Goal: Transaction & Acquisition: Purchase product/service

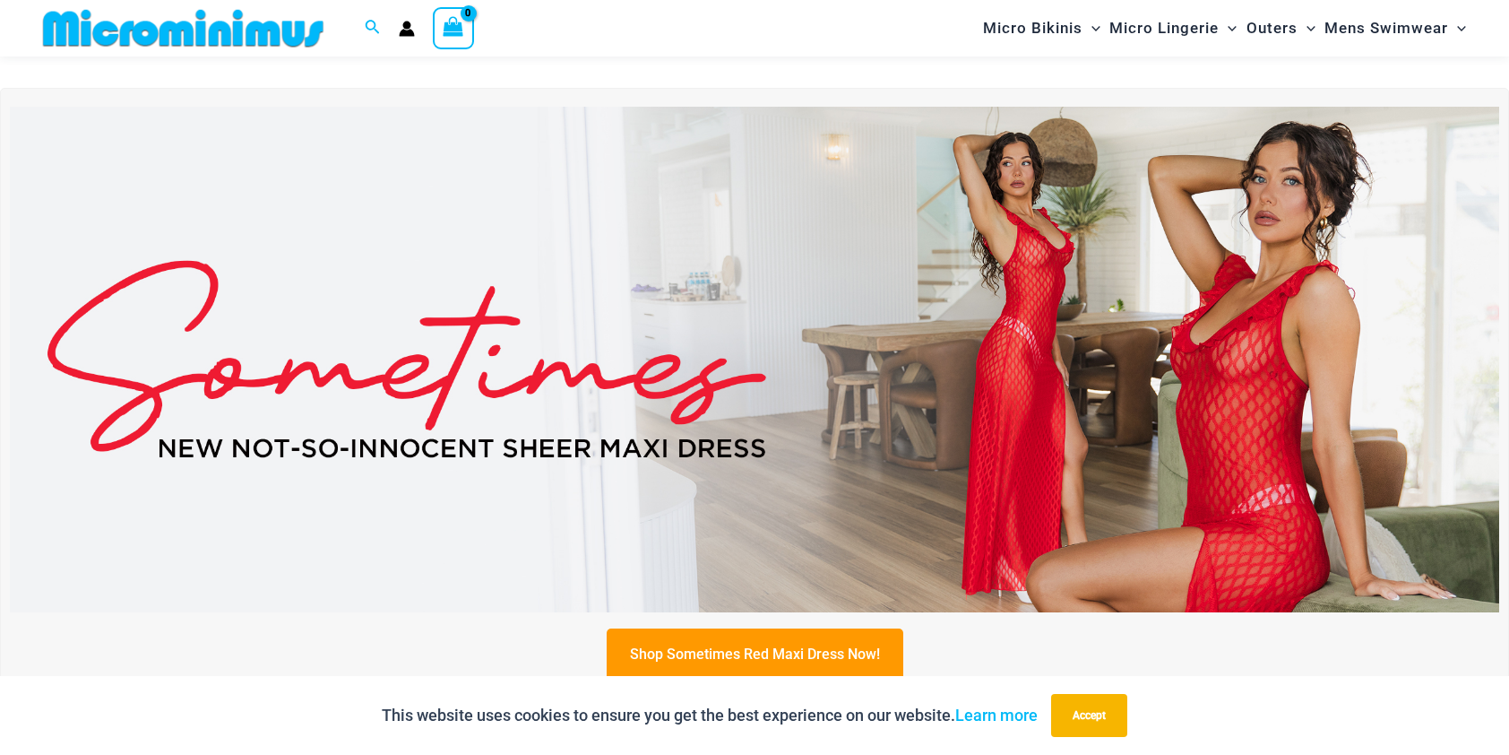
scroll to position [611, 0]
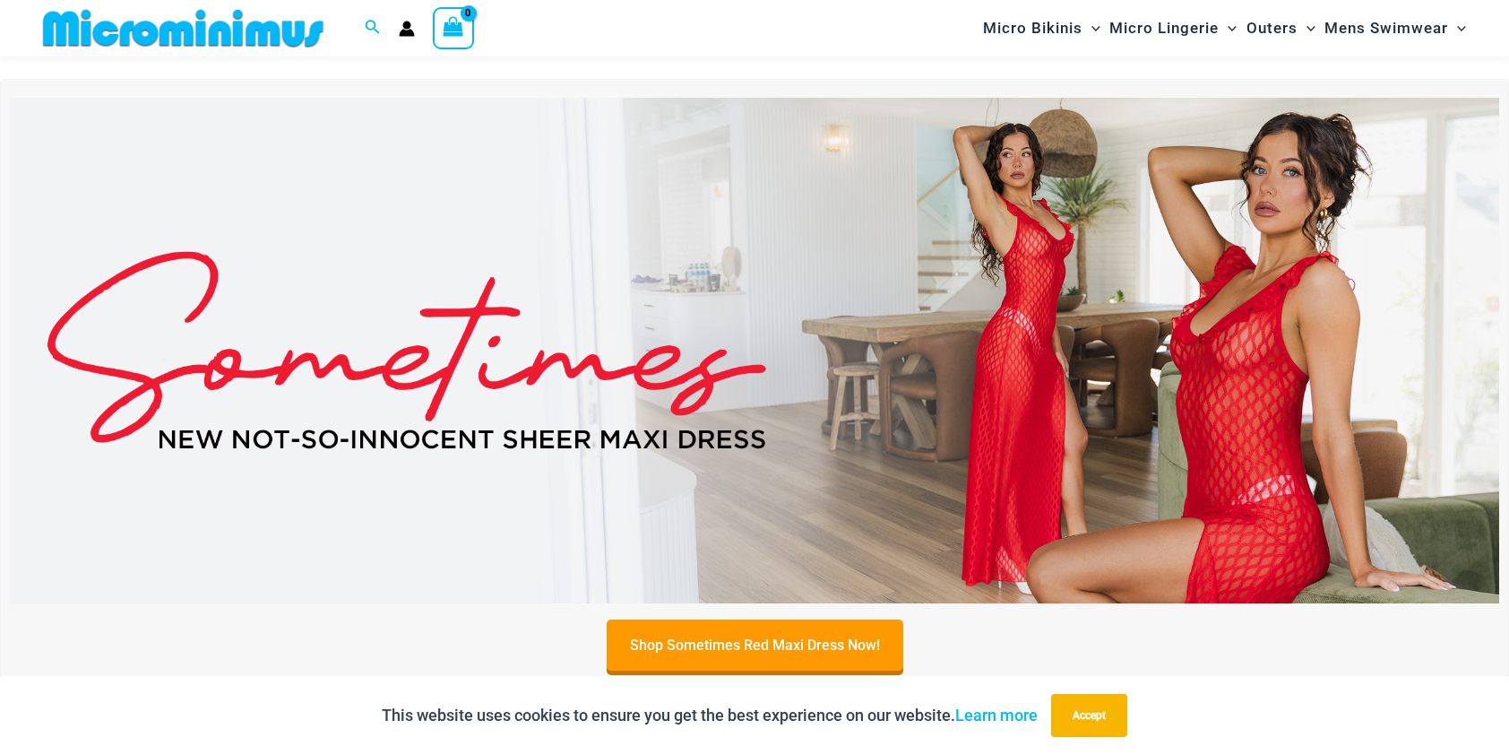
click at [1039, 350] on img at bounding box center [755, 351] width 1490 height 506
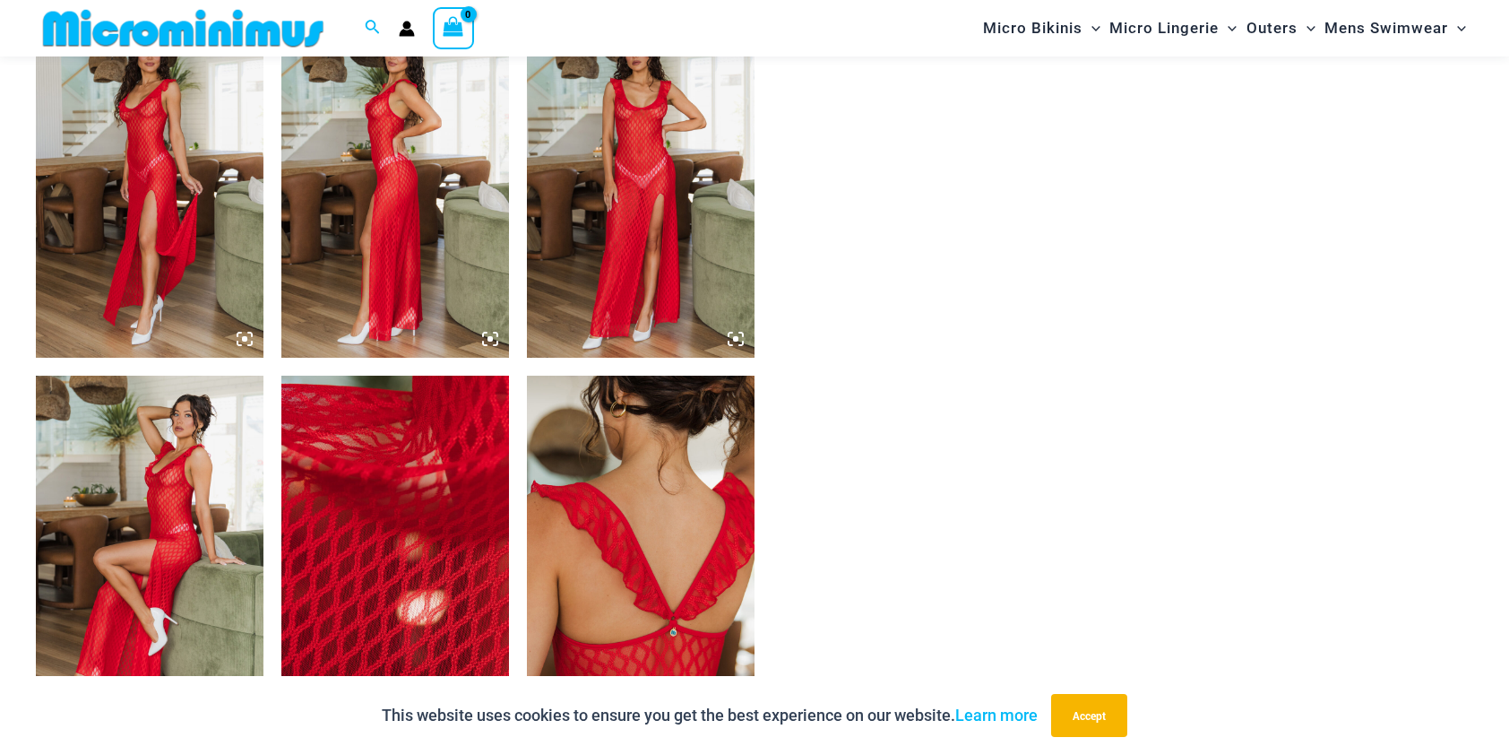
scroll to position [1690, 0]
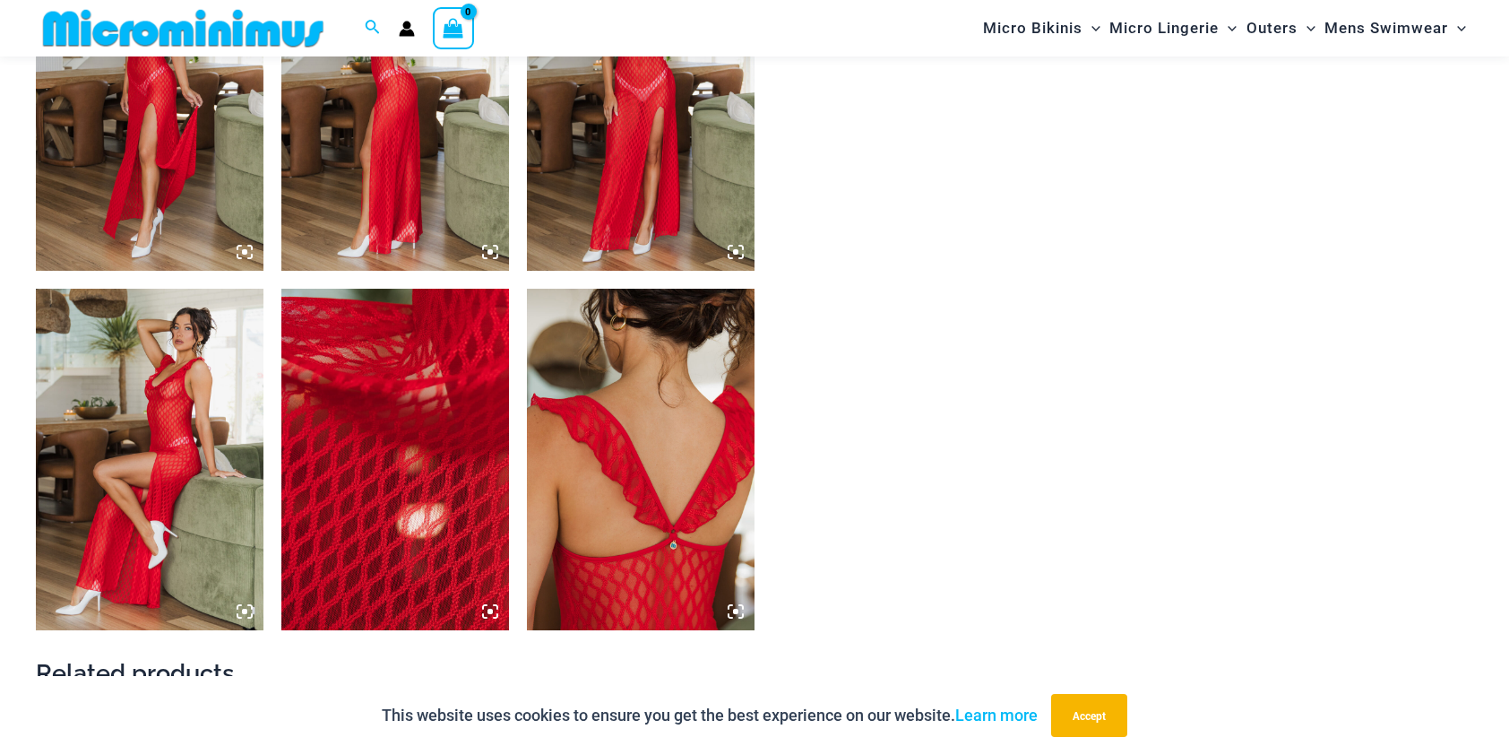
click at [606, 123] on img at bounding box center [641, 99] width 228 height 341
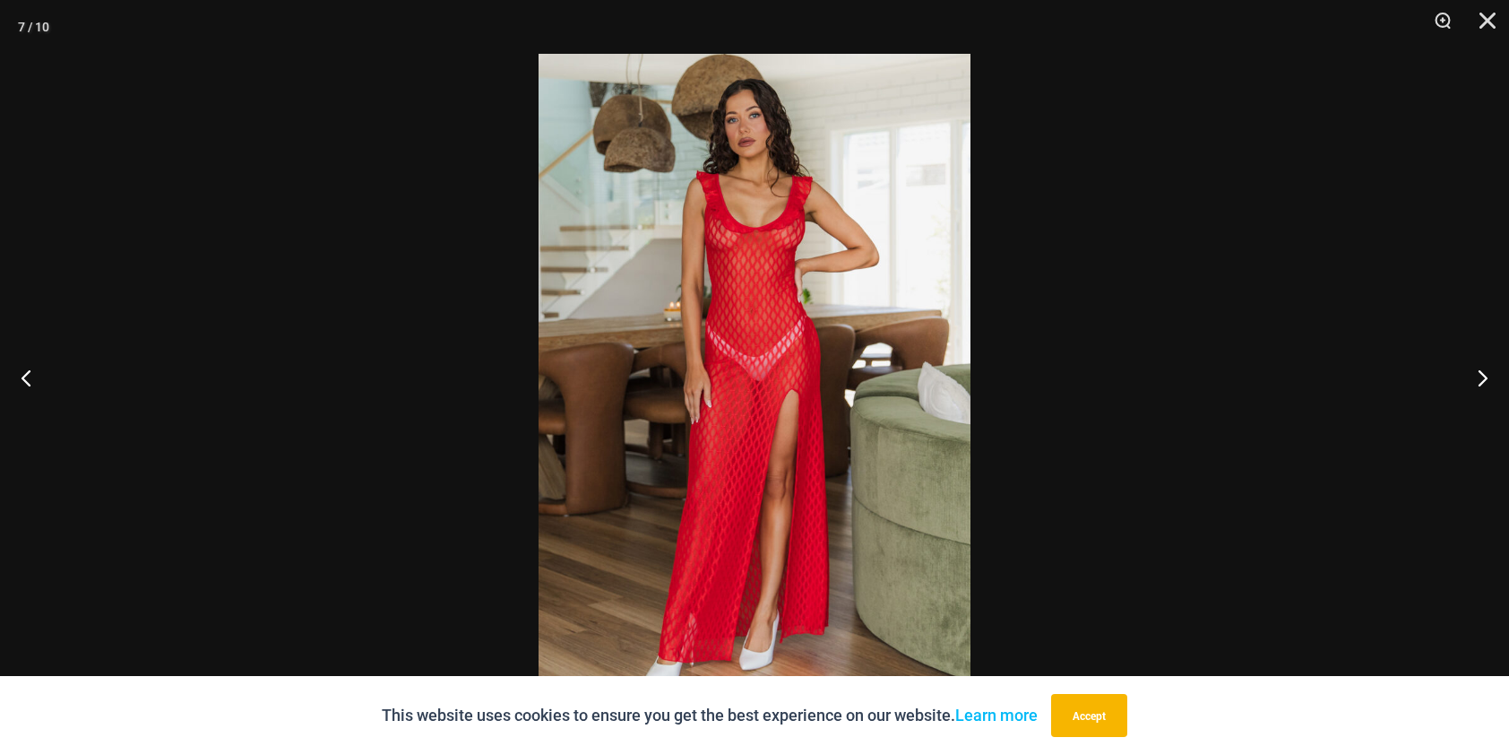
click at [721, 292] on img at bounding box center [755, 377] width 432 height 647
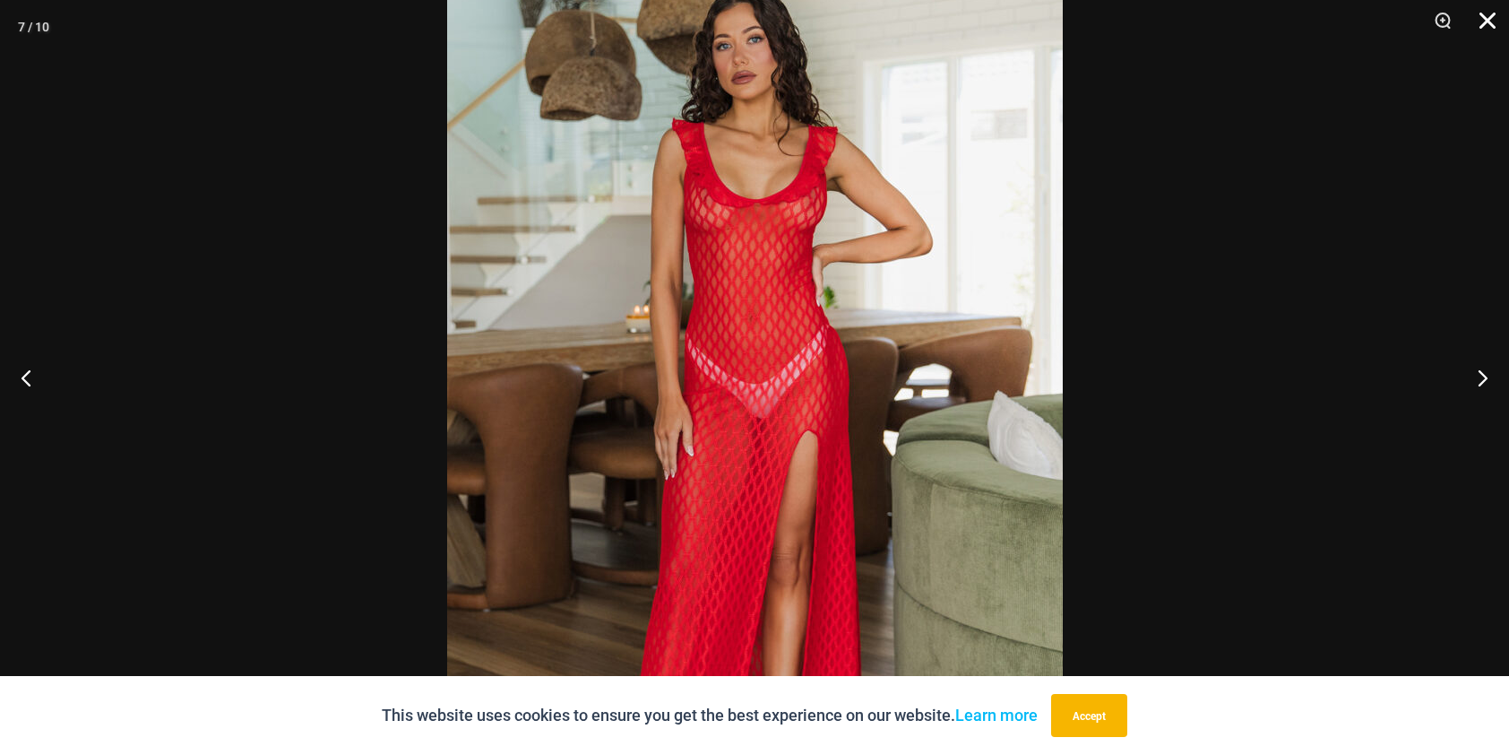
click at [1491, 27] on button "Close" at bounding box center [1481, 27] width 45 height 54
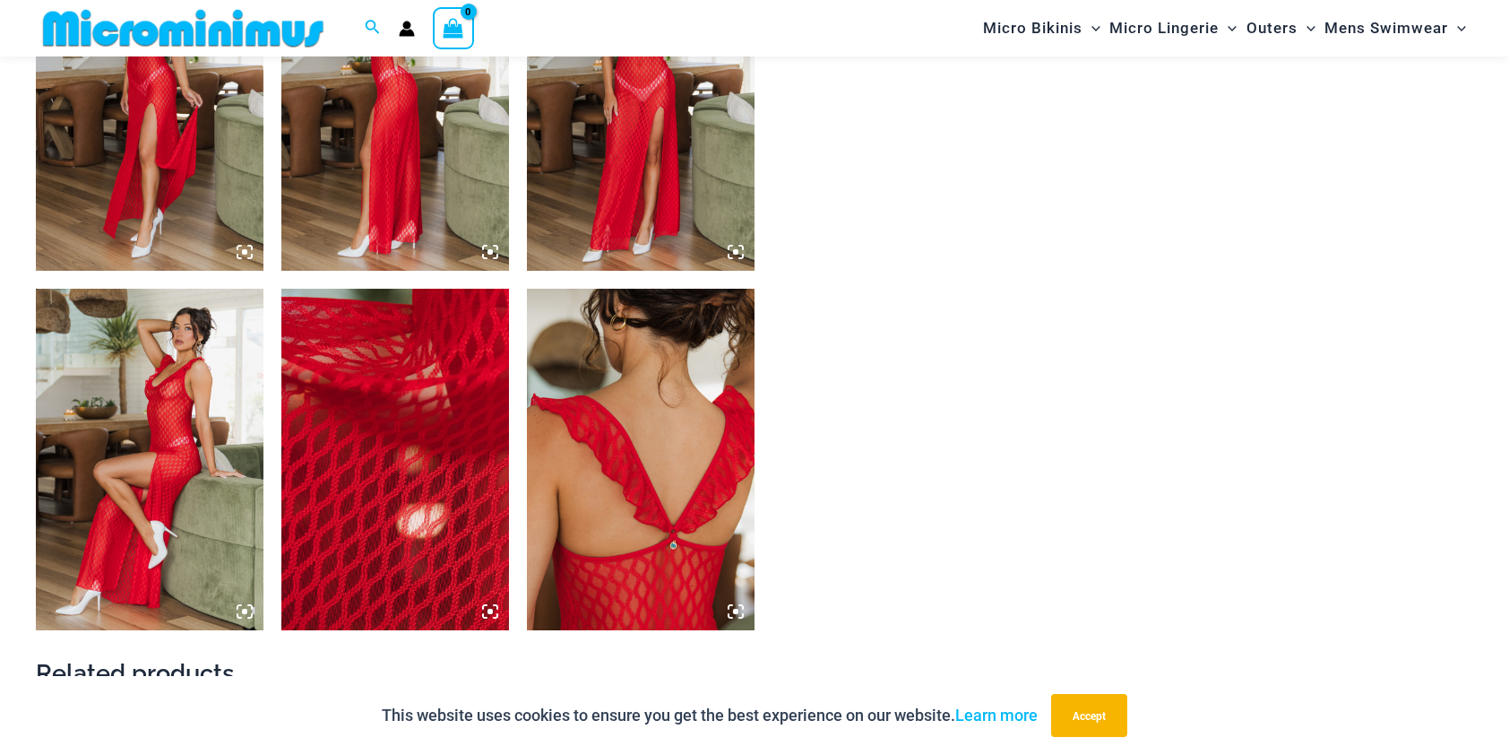
drag, startPoint x: 94, startPoint y: 169, endPoint x: 70, endPoint y: 167, distance: 24.3
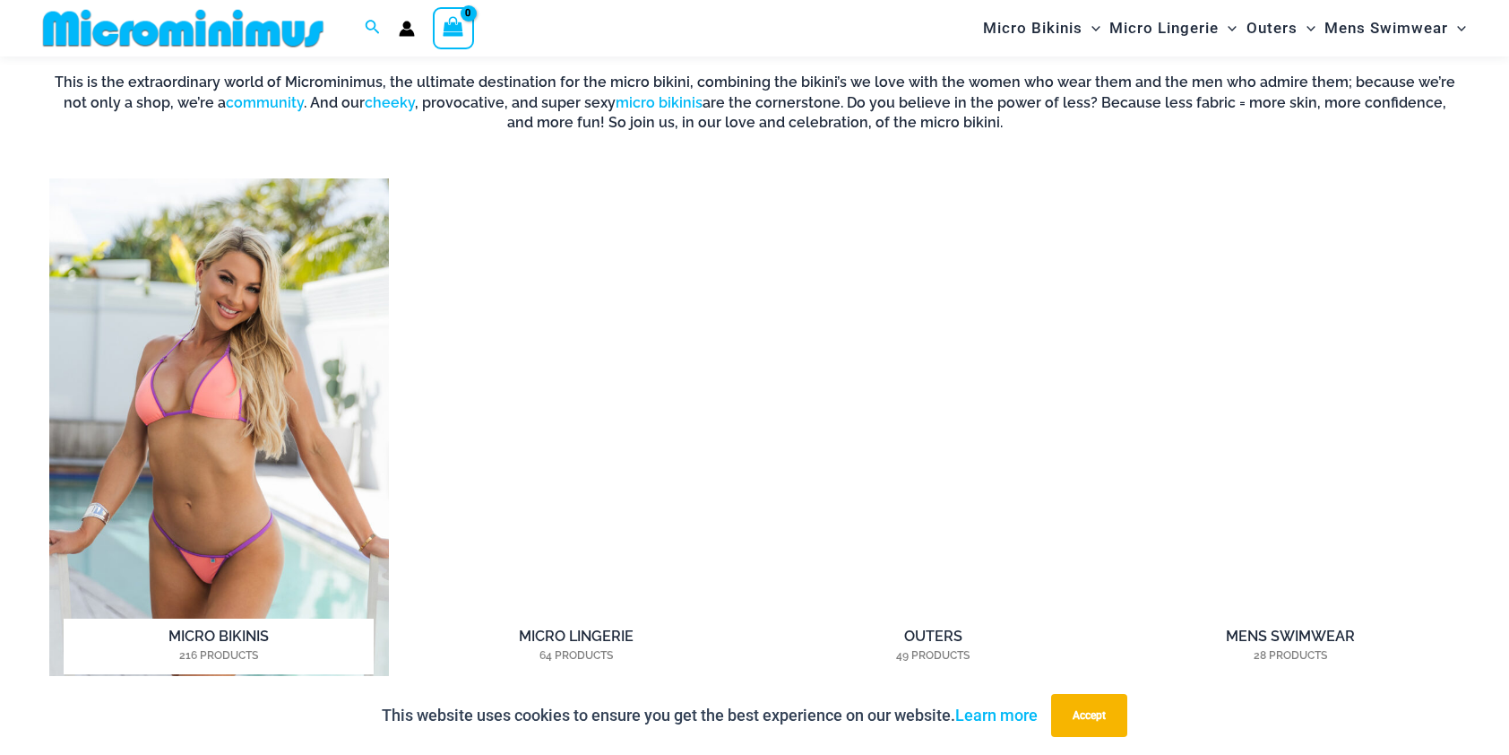
scroll to position [1499, 0]
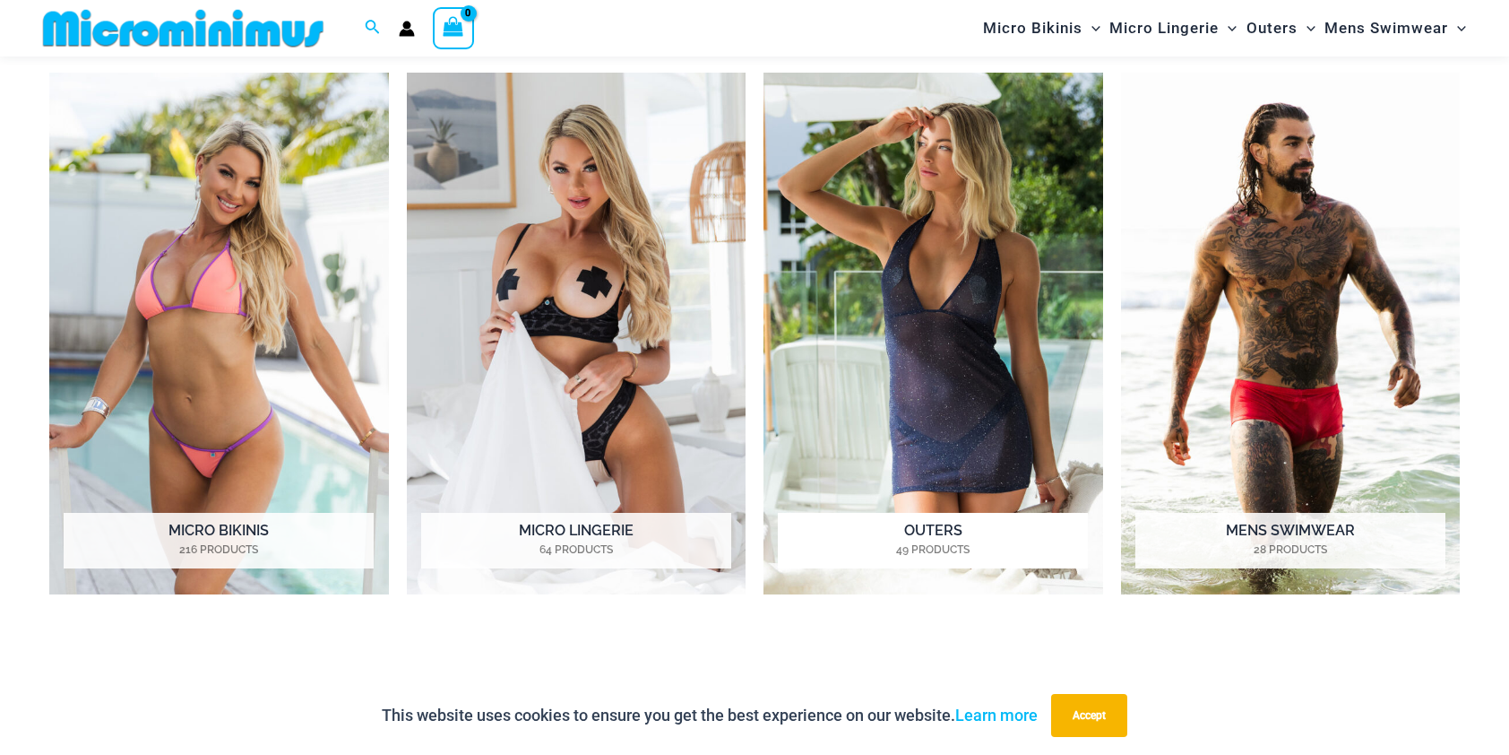
click at [915, 232] on img "Visit product category Outers" at bounding box center [934, 334] width 340 height 522
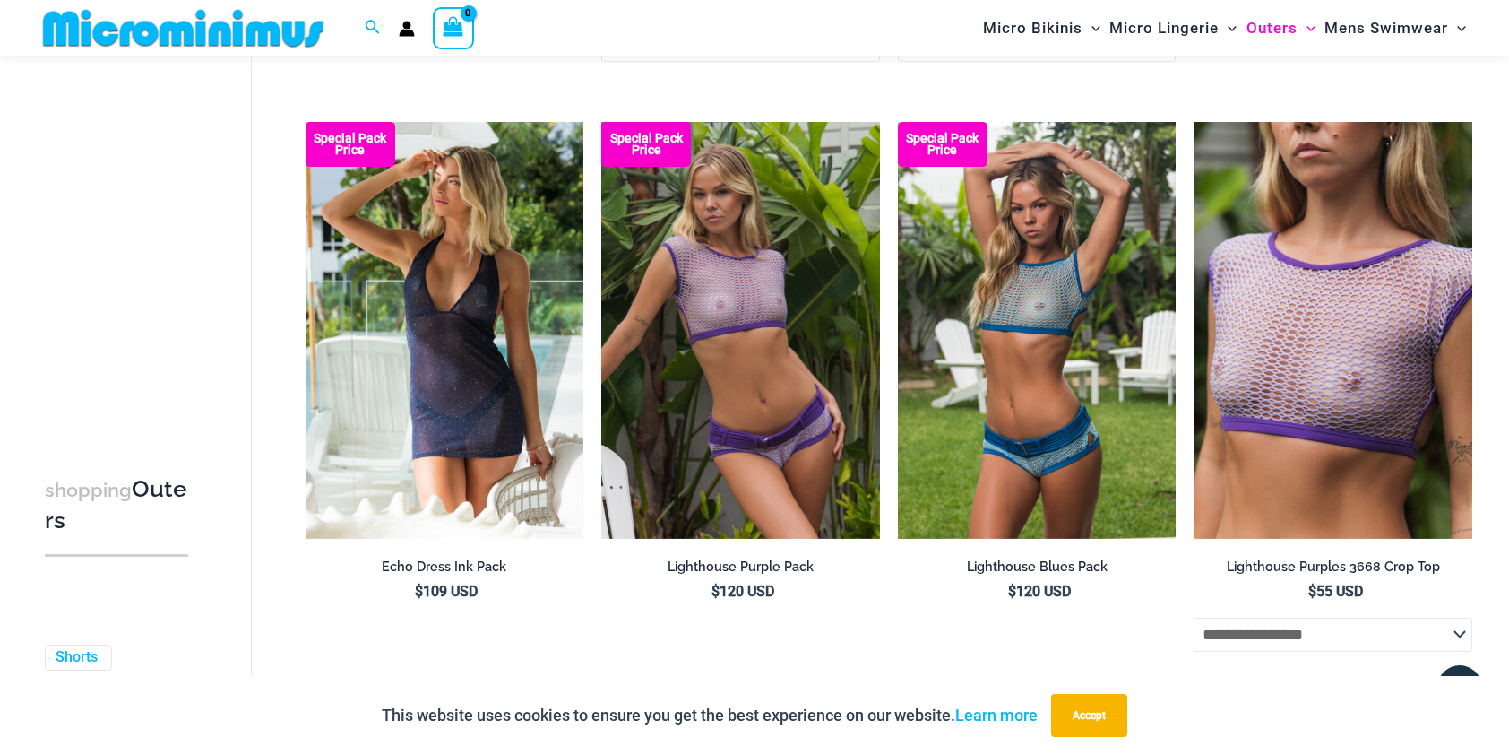
scroll to position [2582, 0]
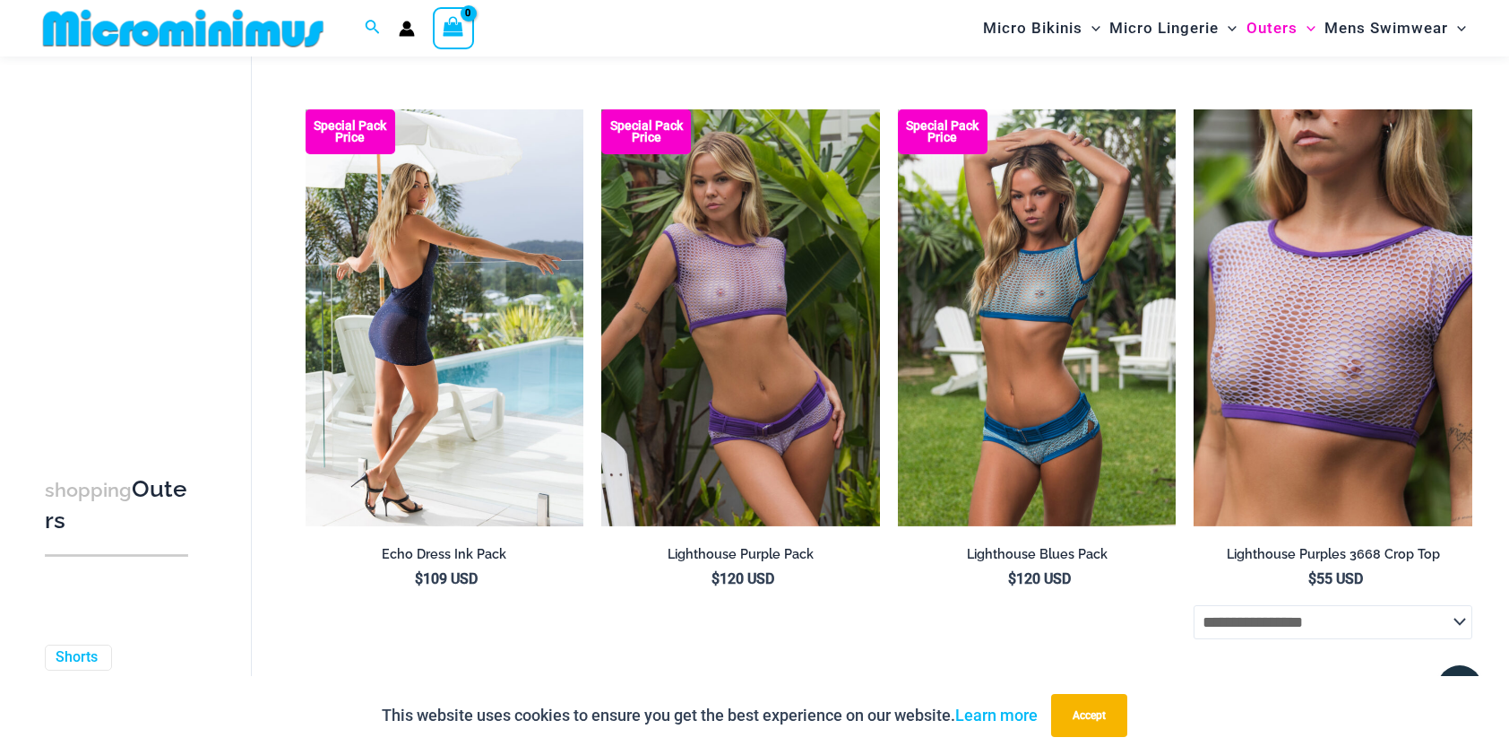
click at [488, 307] on img at bounding box center [445, 318] width 279 height 418
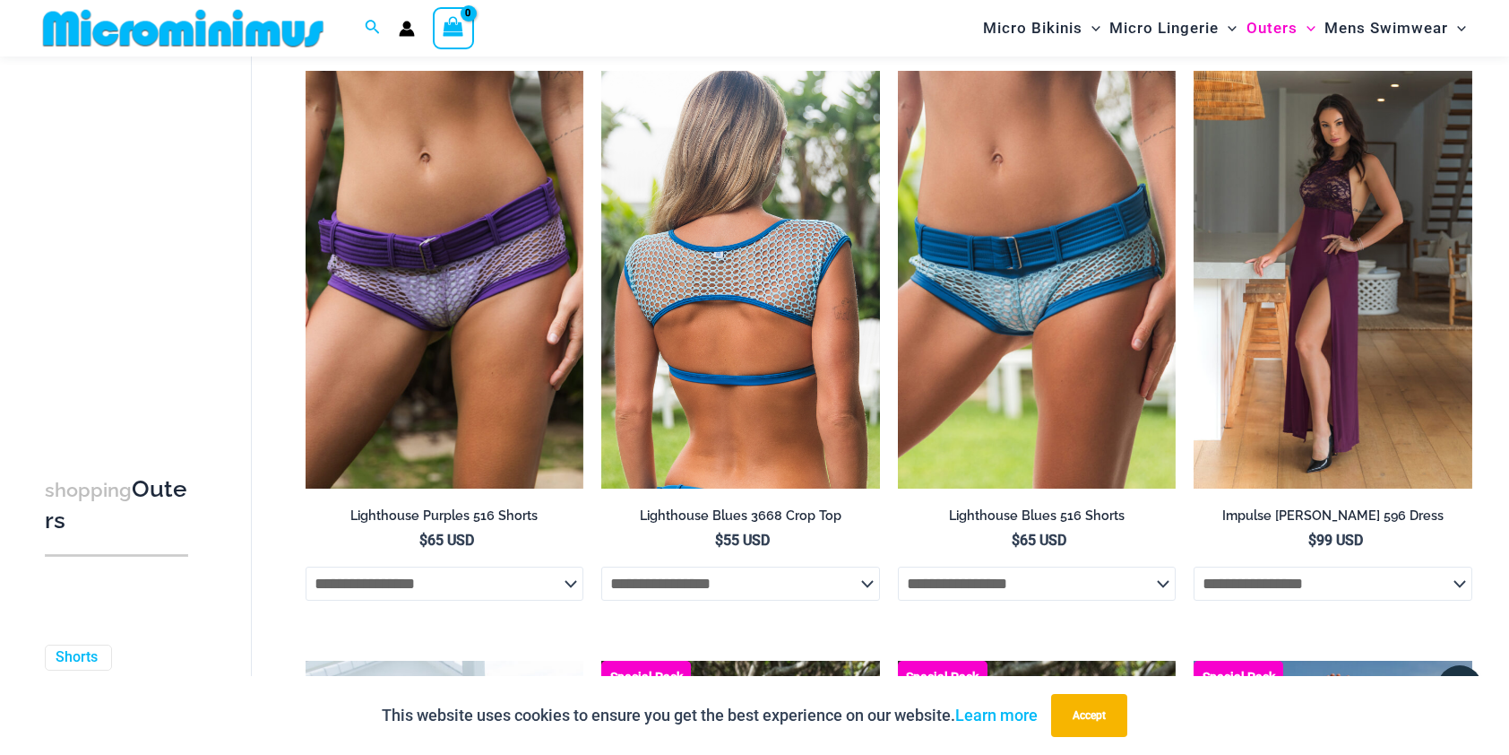
scroll to position [3389, 0]
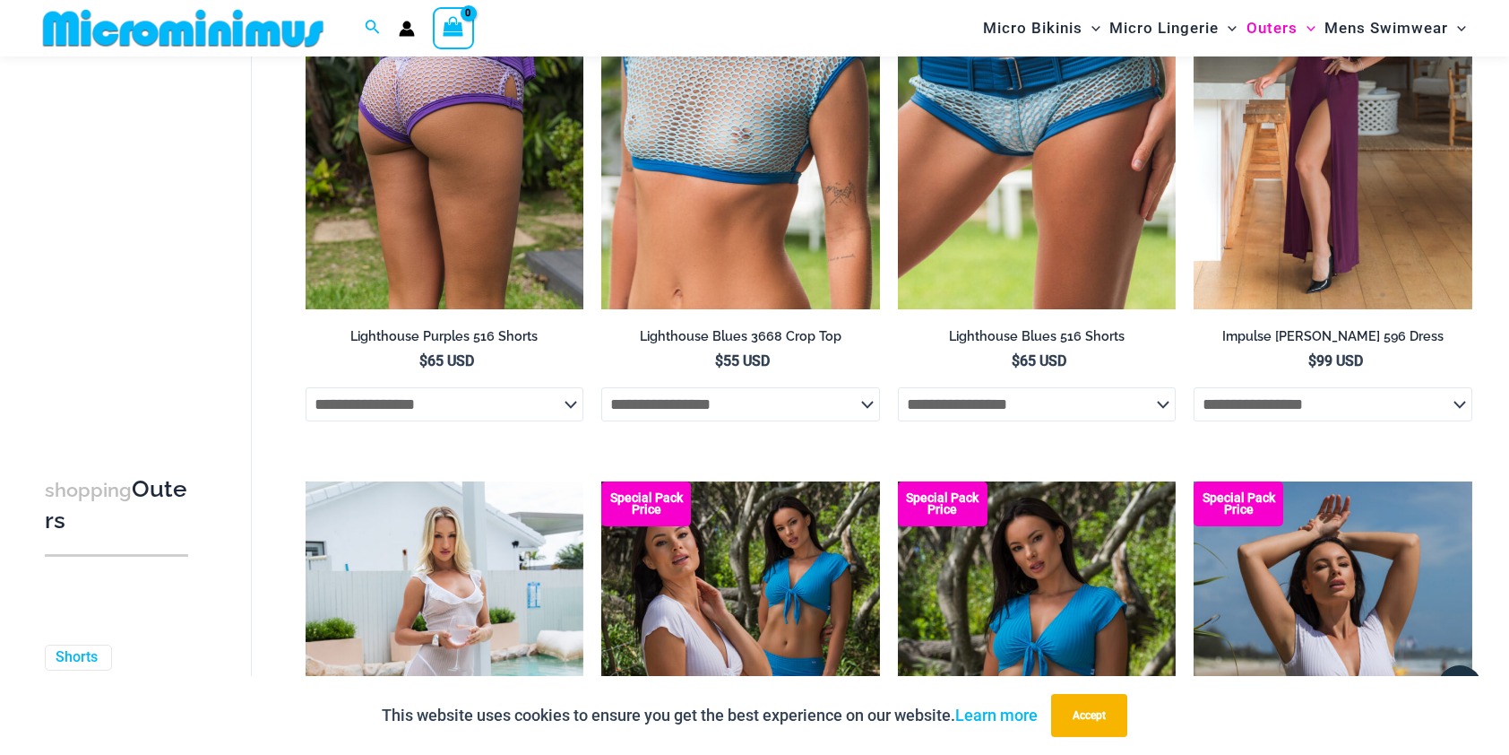
click at [505, 129] on img at bounding box center [445, 101] width 279 height 418
click at [394, 133] on img at bounding box center [445, 101] width 279 height 418
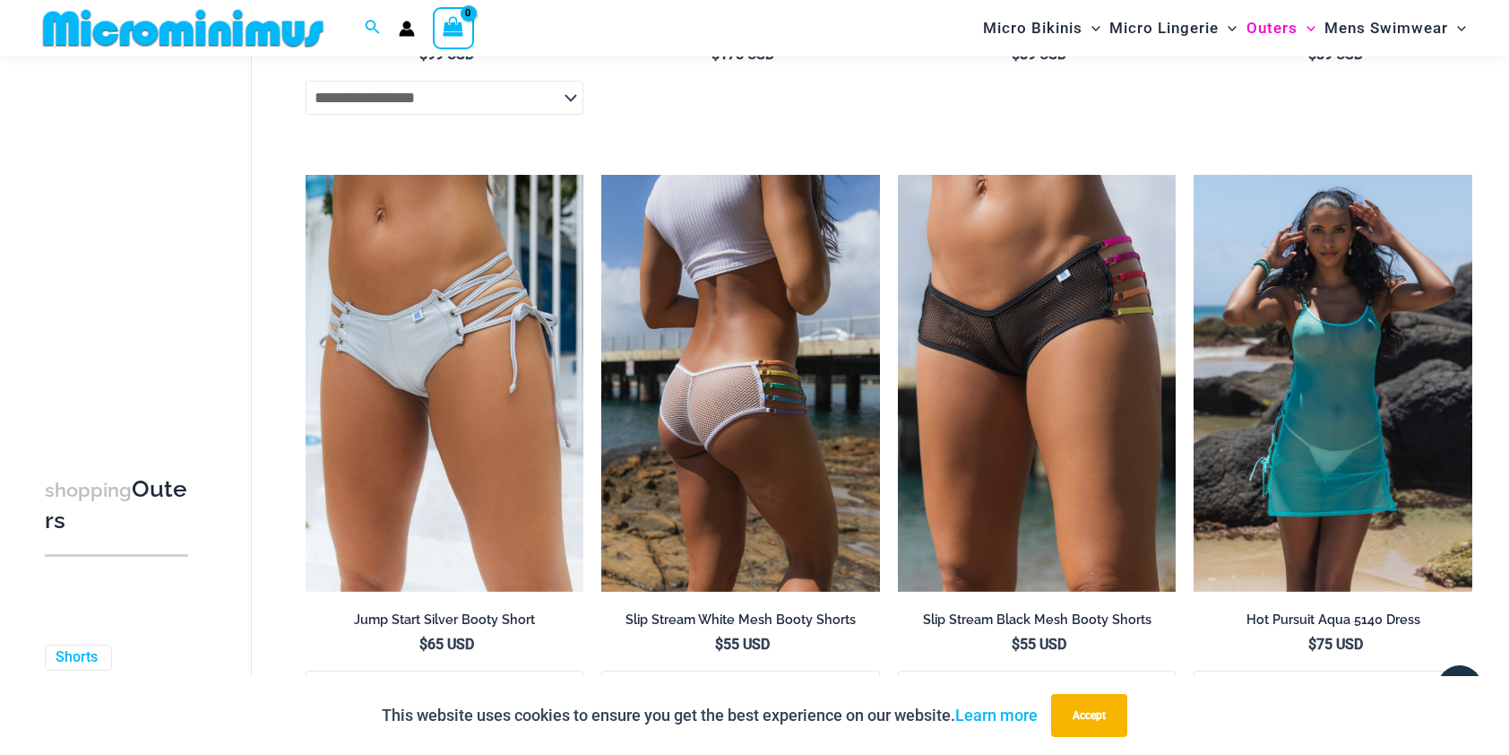
scroll to position [4285, 0]
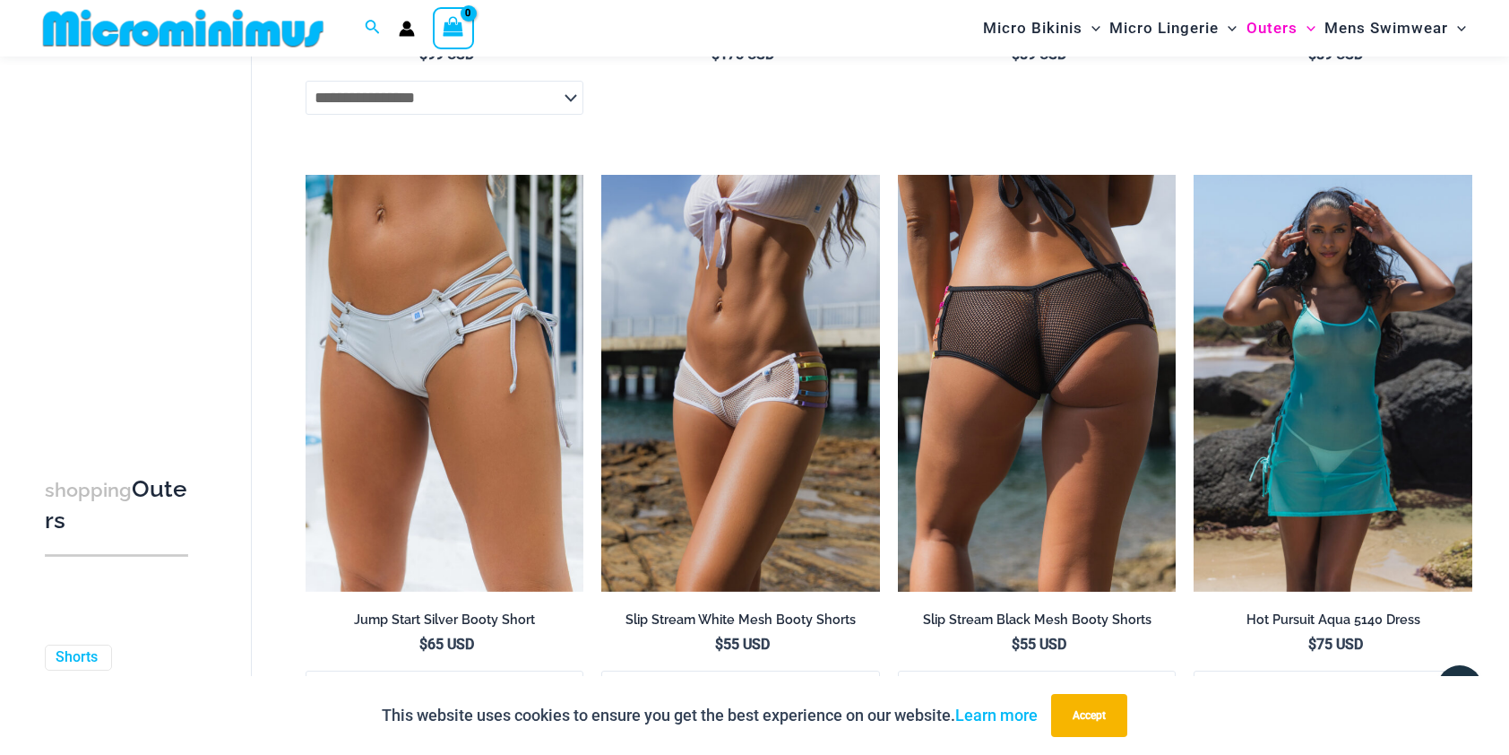
click at [1022, 343] on img at bounding box center [1037, 384] width 279 height 418
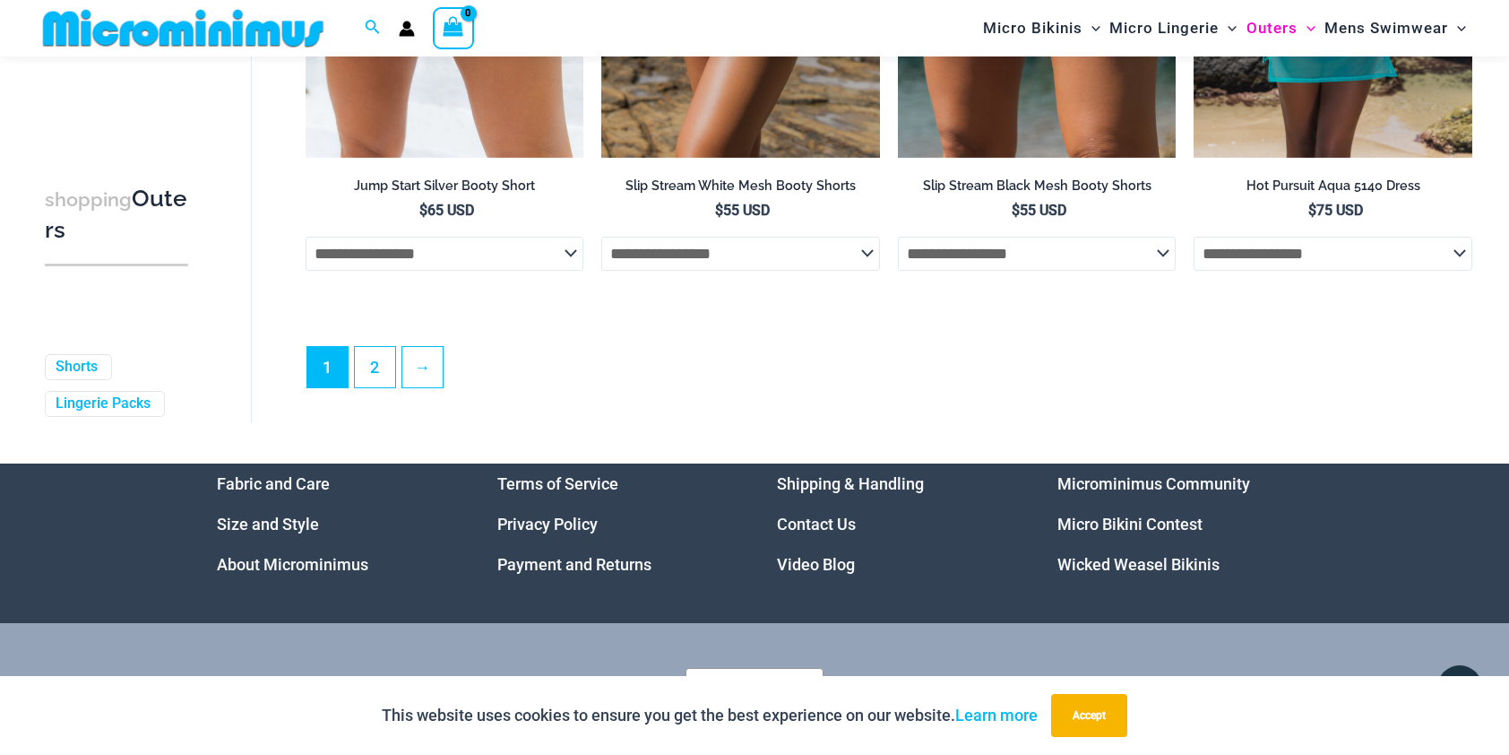
scroll to position [4733, 0]
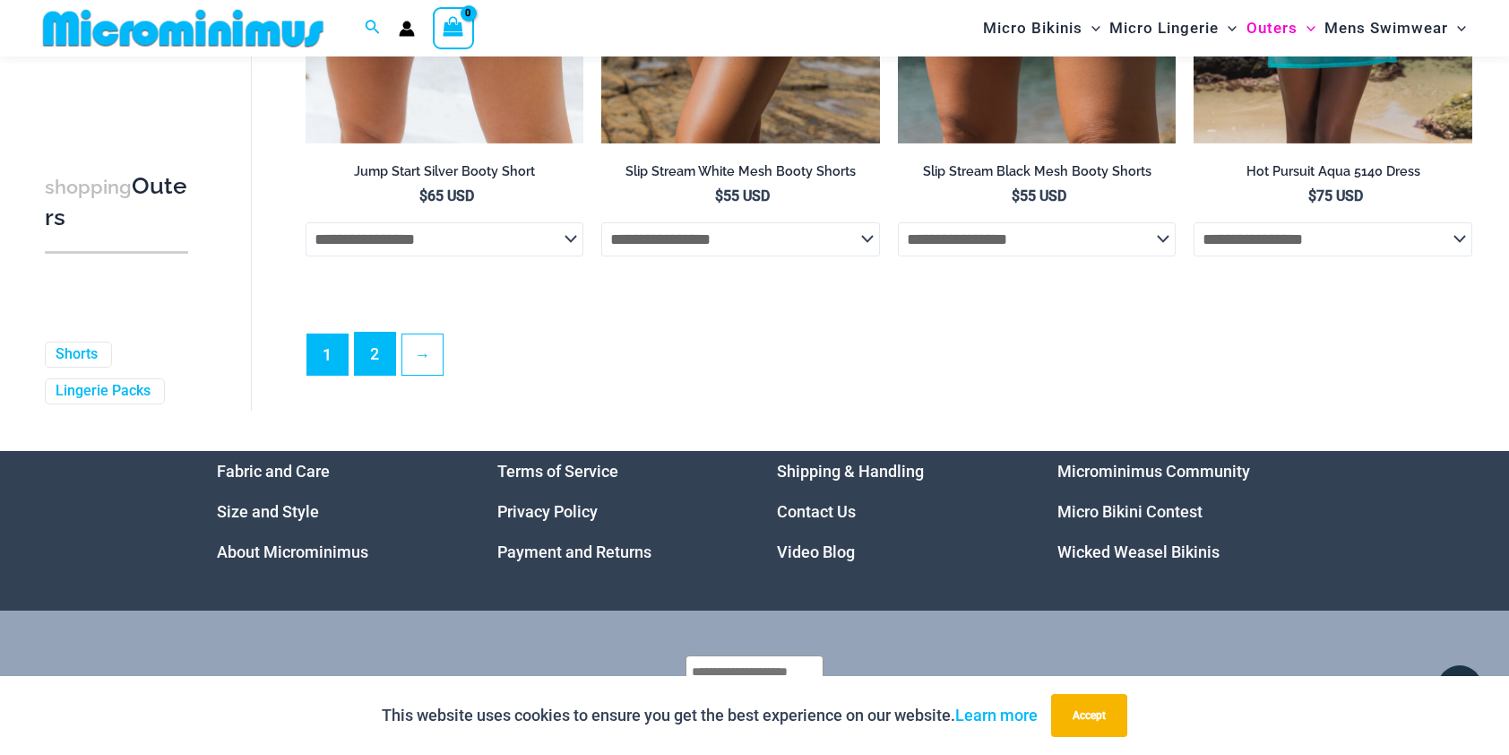
click at [368, 370] on link "2" at bounding box center [375, 354] width 40 height 42
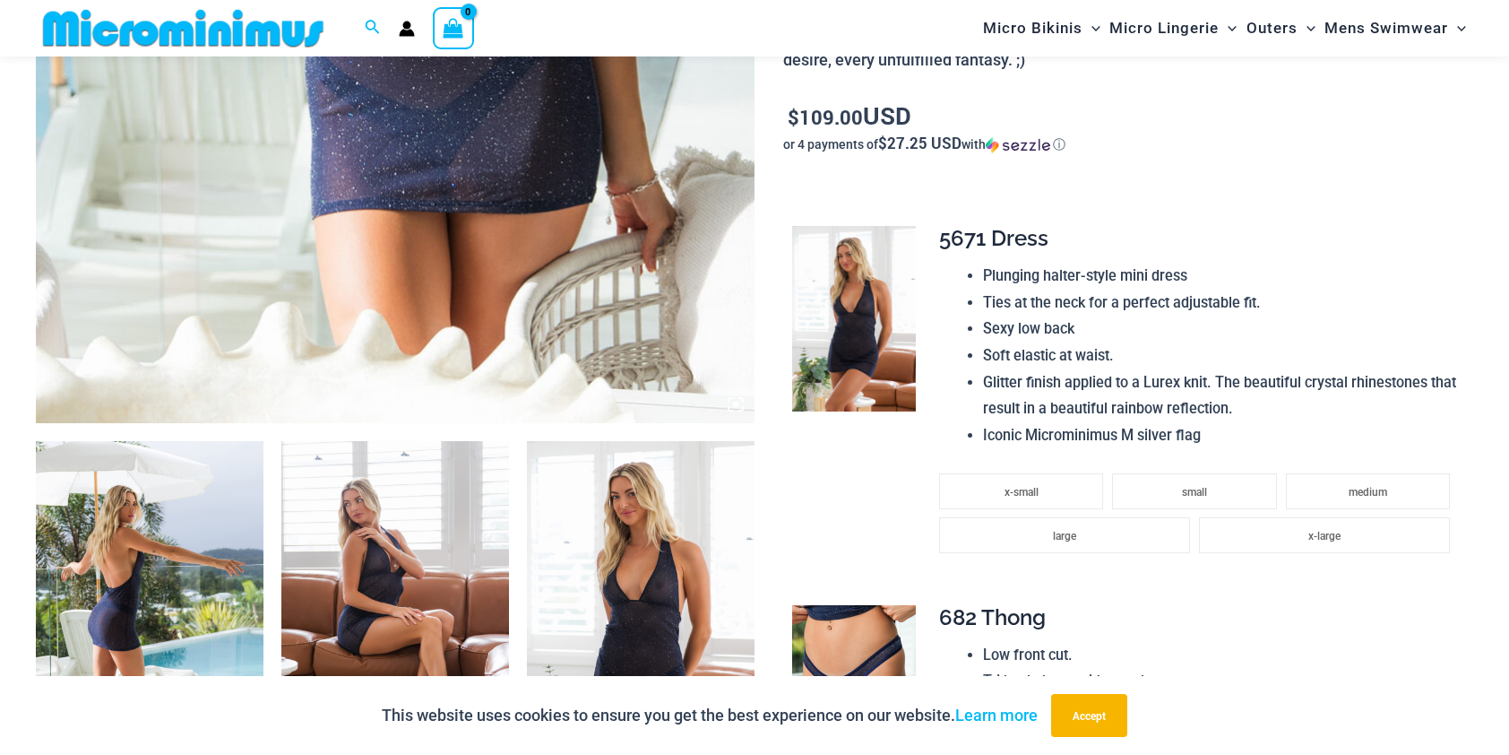
scroll to position [886, 0]
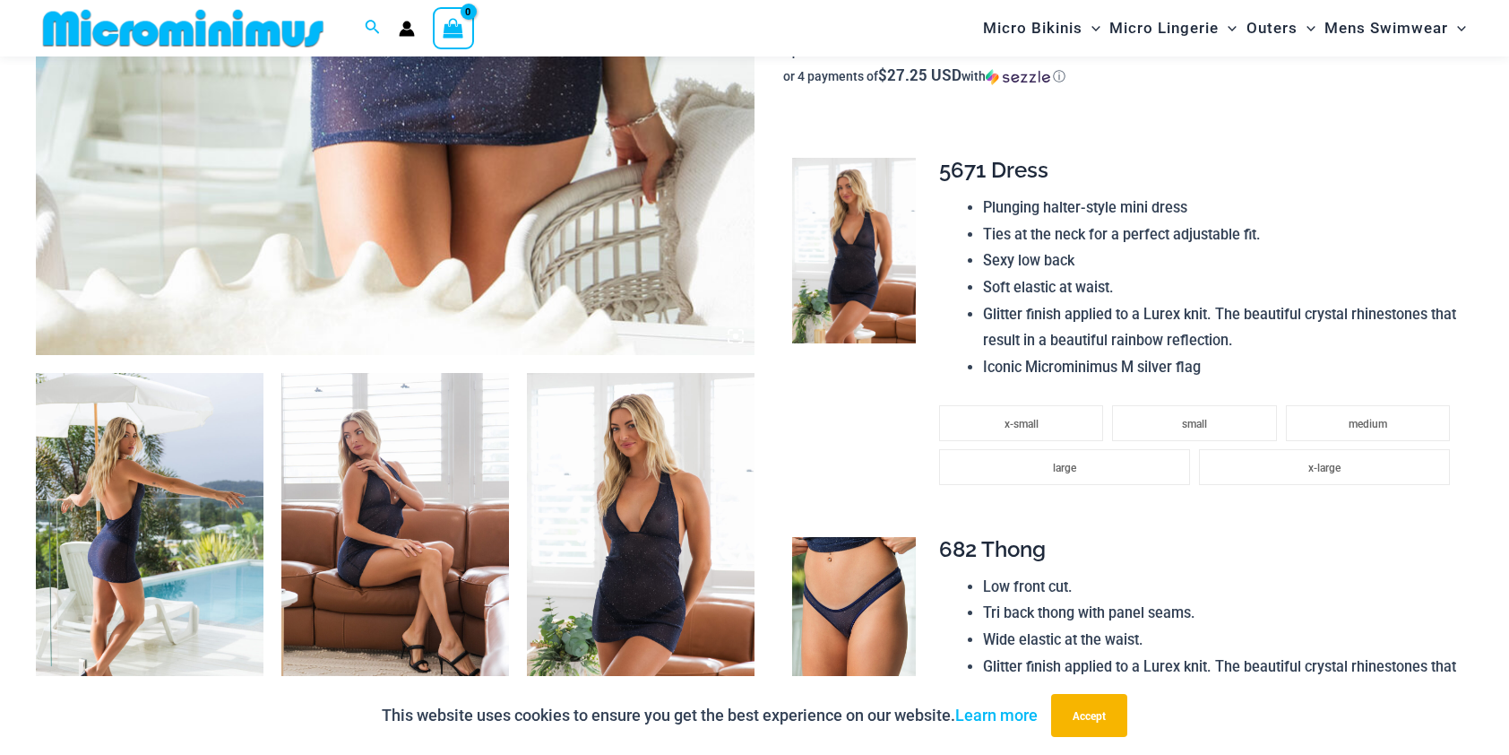
click at [681, 531] on img at bounding box center [641, 543] width 228 height 341
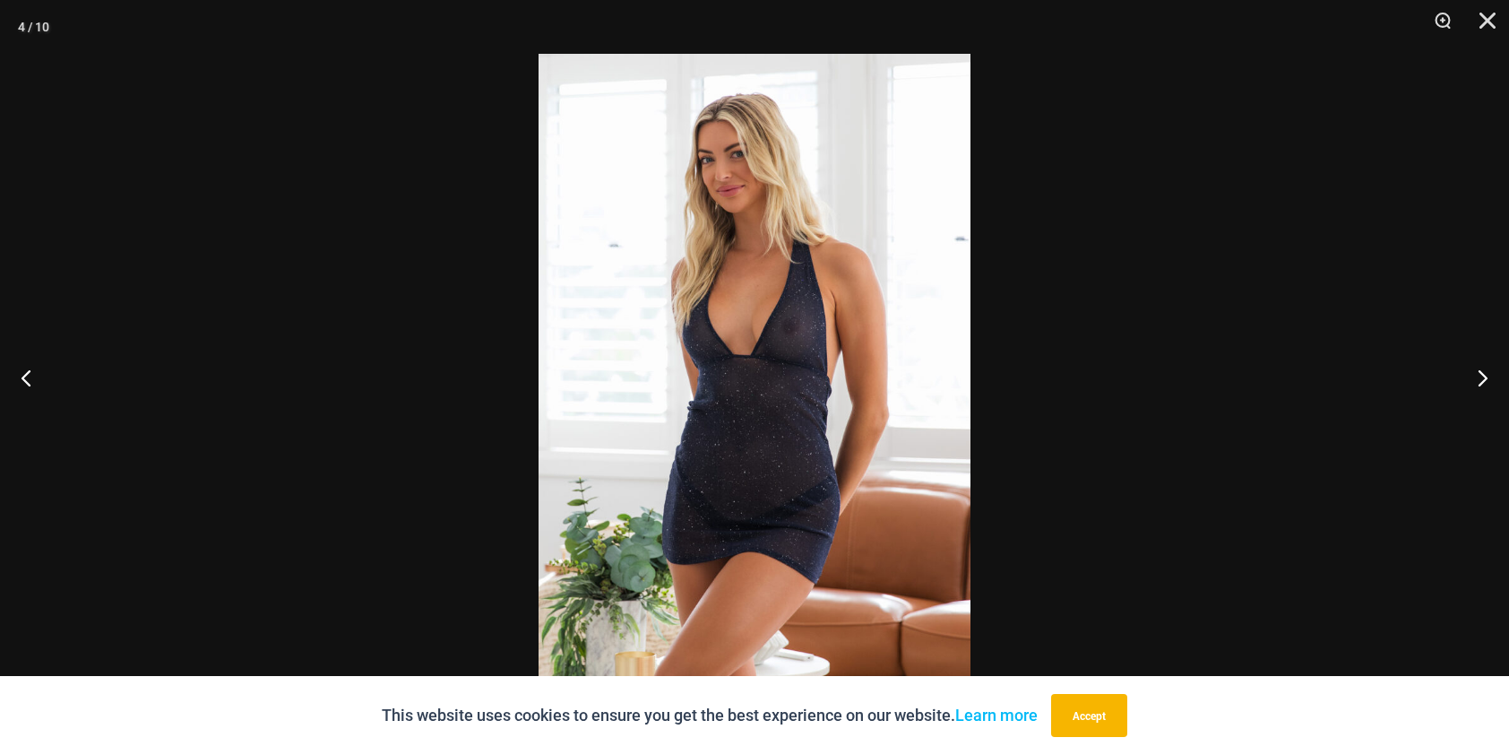
click at [713, 505] on img at bounding box center [755, 377] width 432 height 647
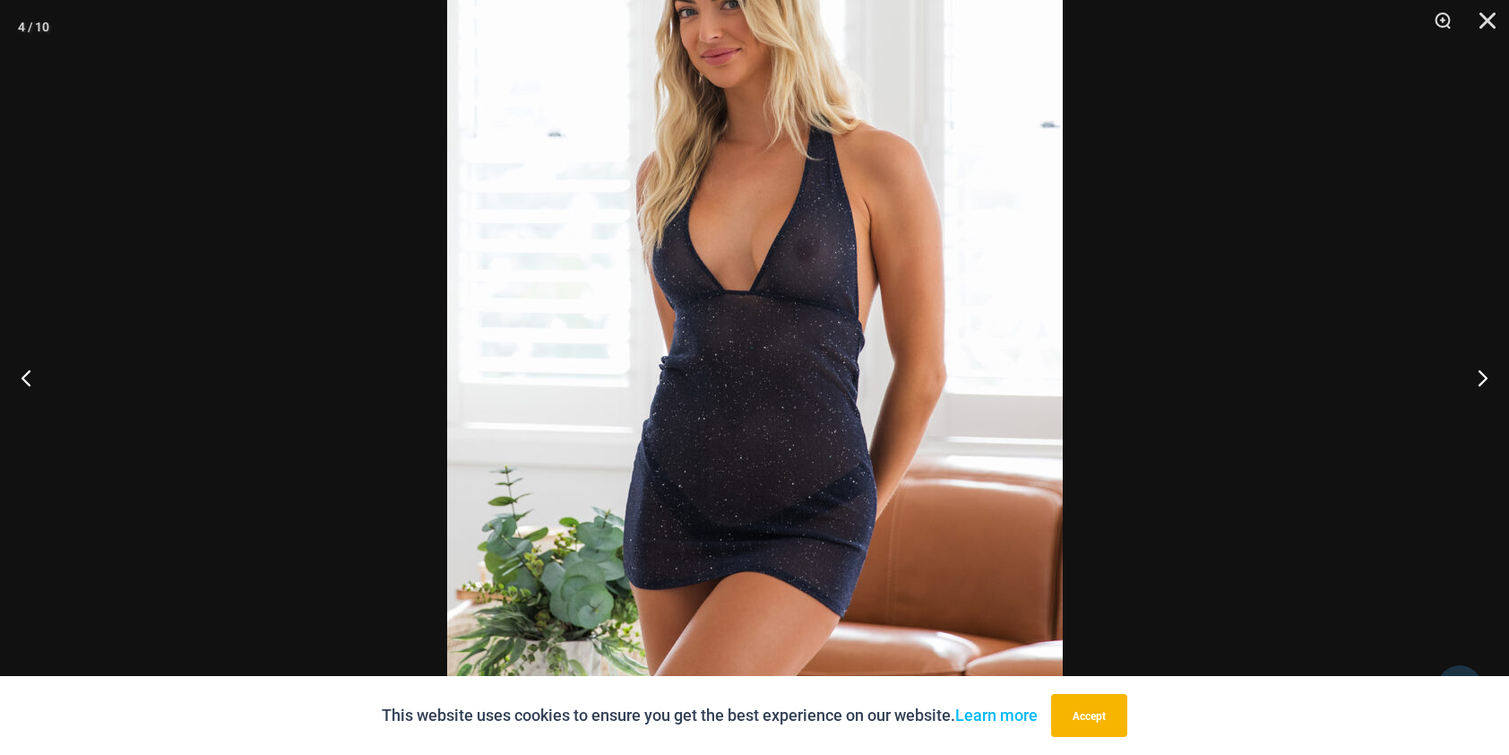
click at [711, 506] on img at bounding box center [755, 322] width 616 height 923
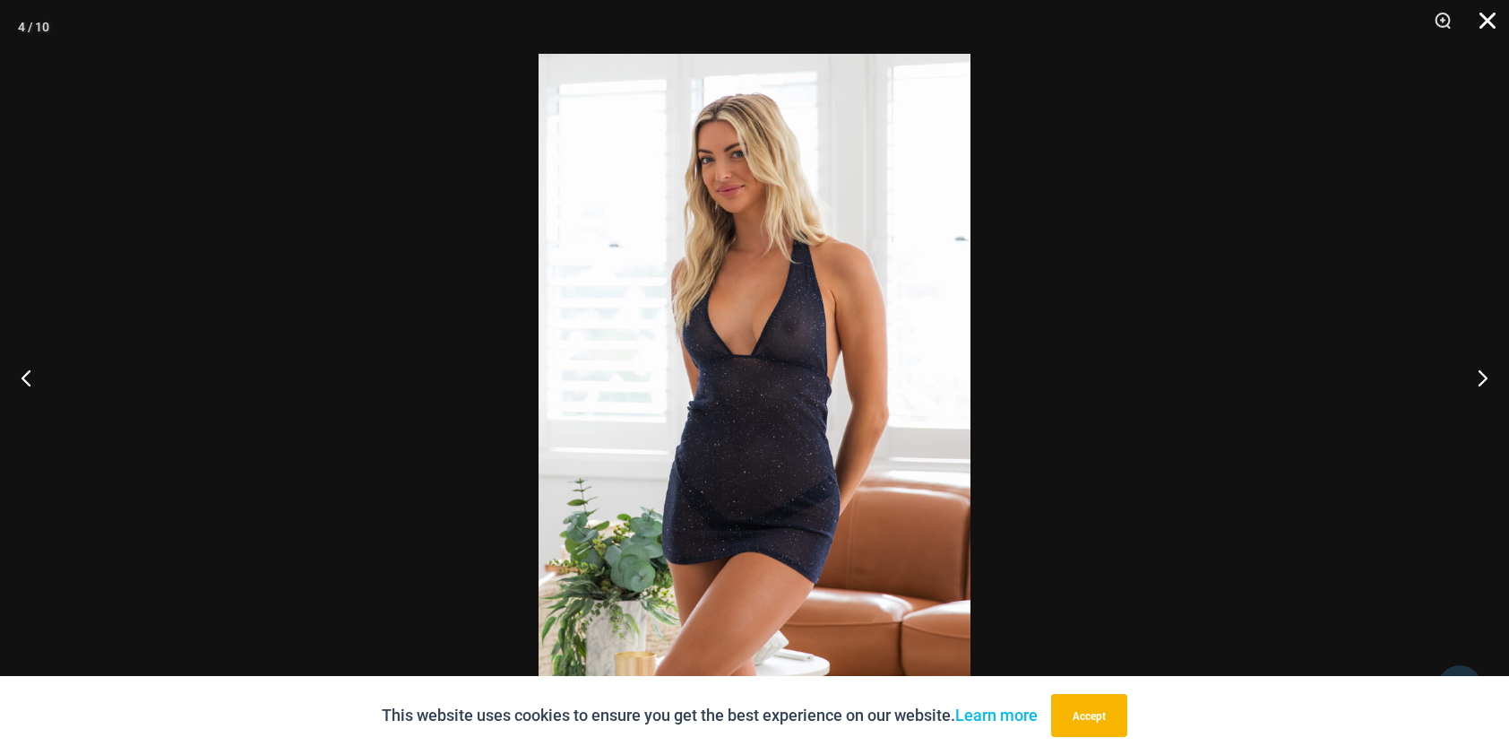
click at [1489, 18] on button "Close" at bounding box center [1481, 27] width 45 height 54
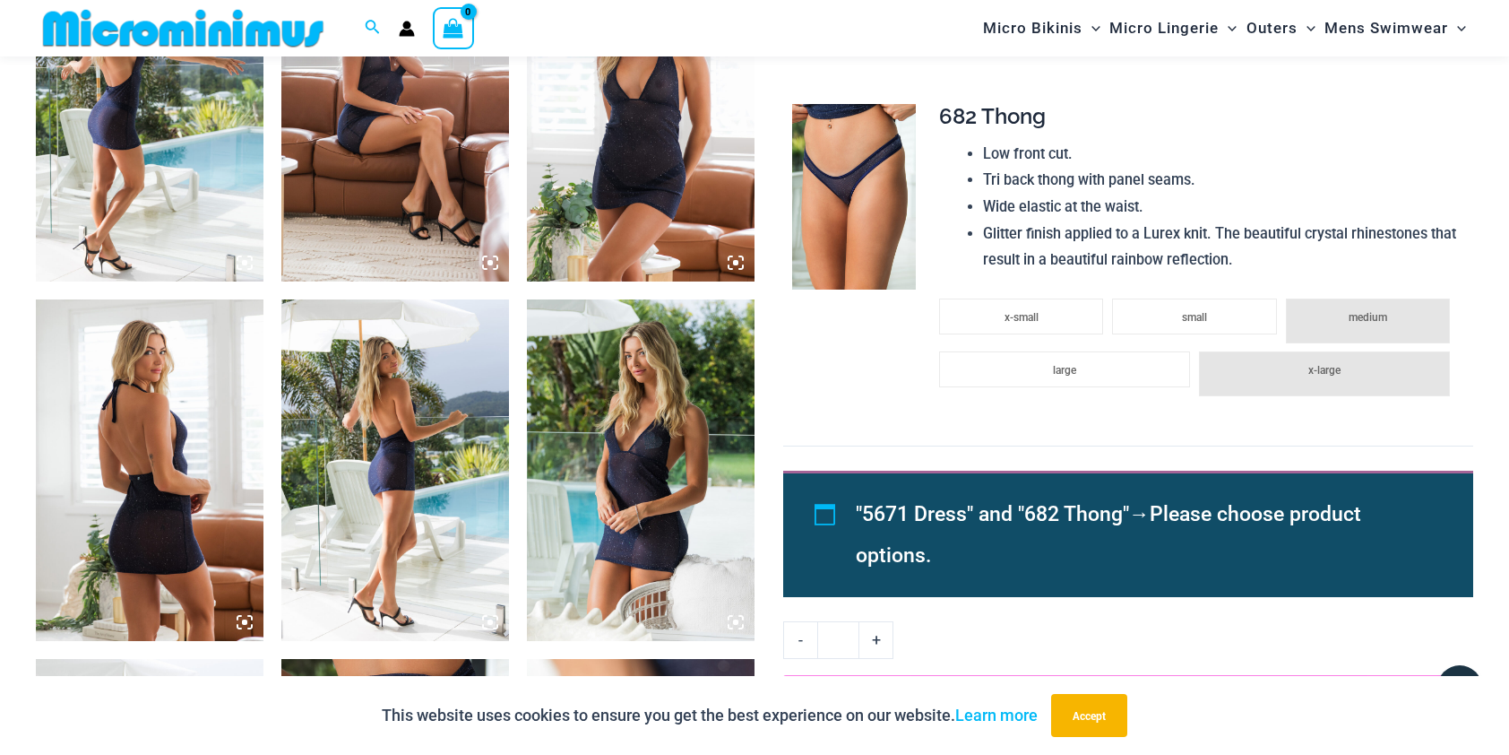
scroll to position [1335, 0]
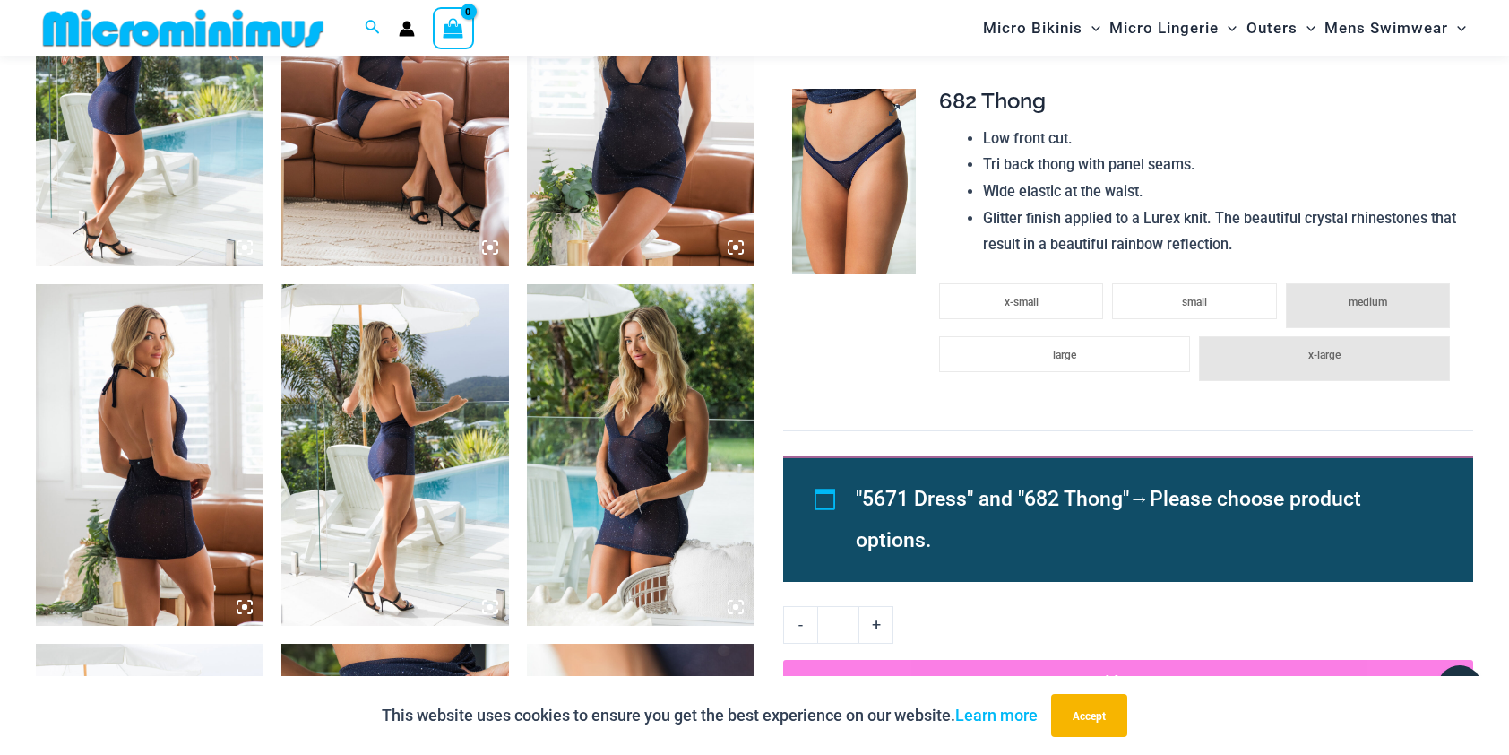
click at [852, 164] on img at bounding box center [854, 182] width 124 height 186
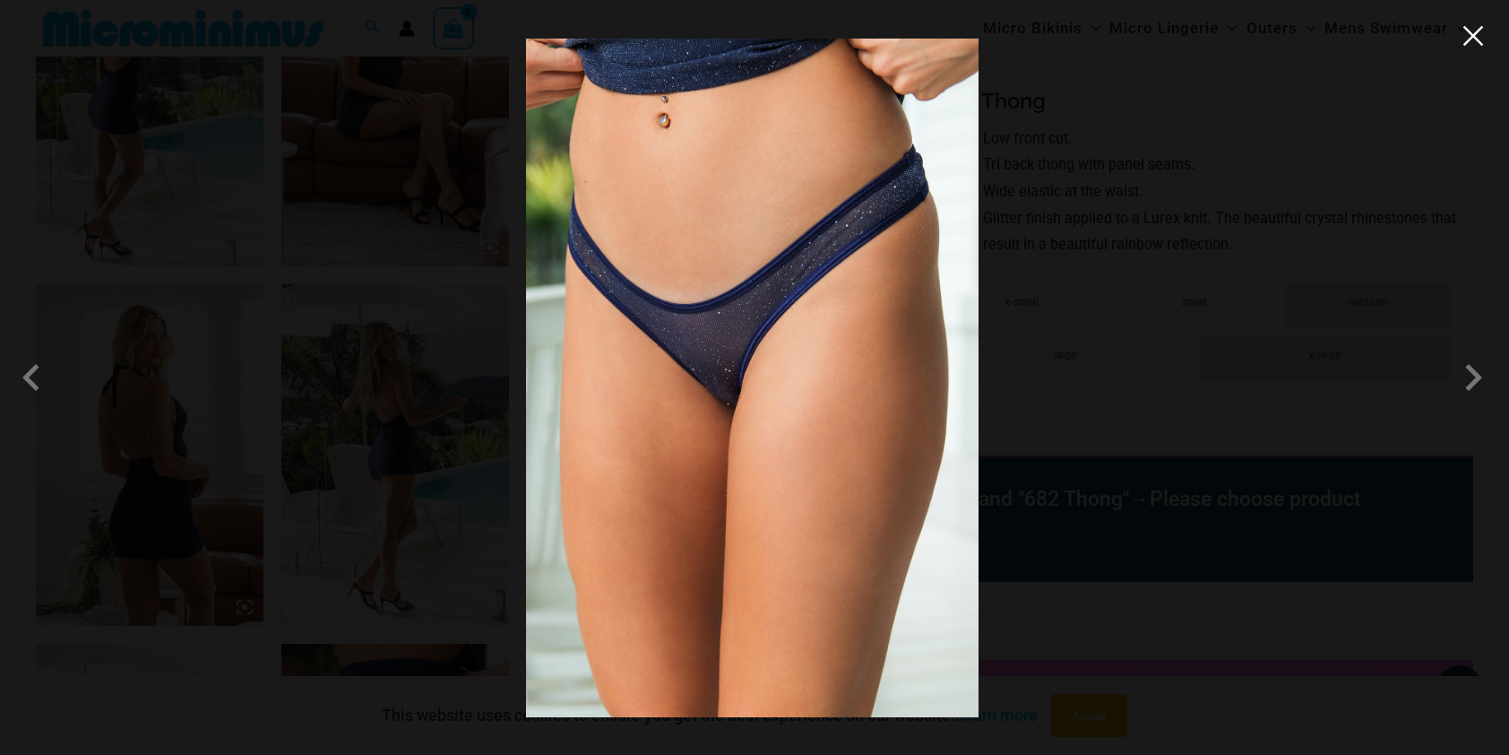
click at [1475, 39] on button "Close" at bounding box center [1473, 35] width 27 height 27
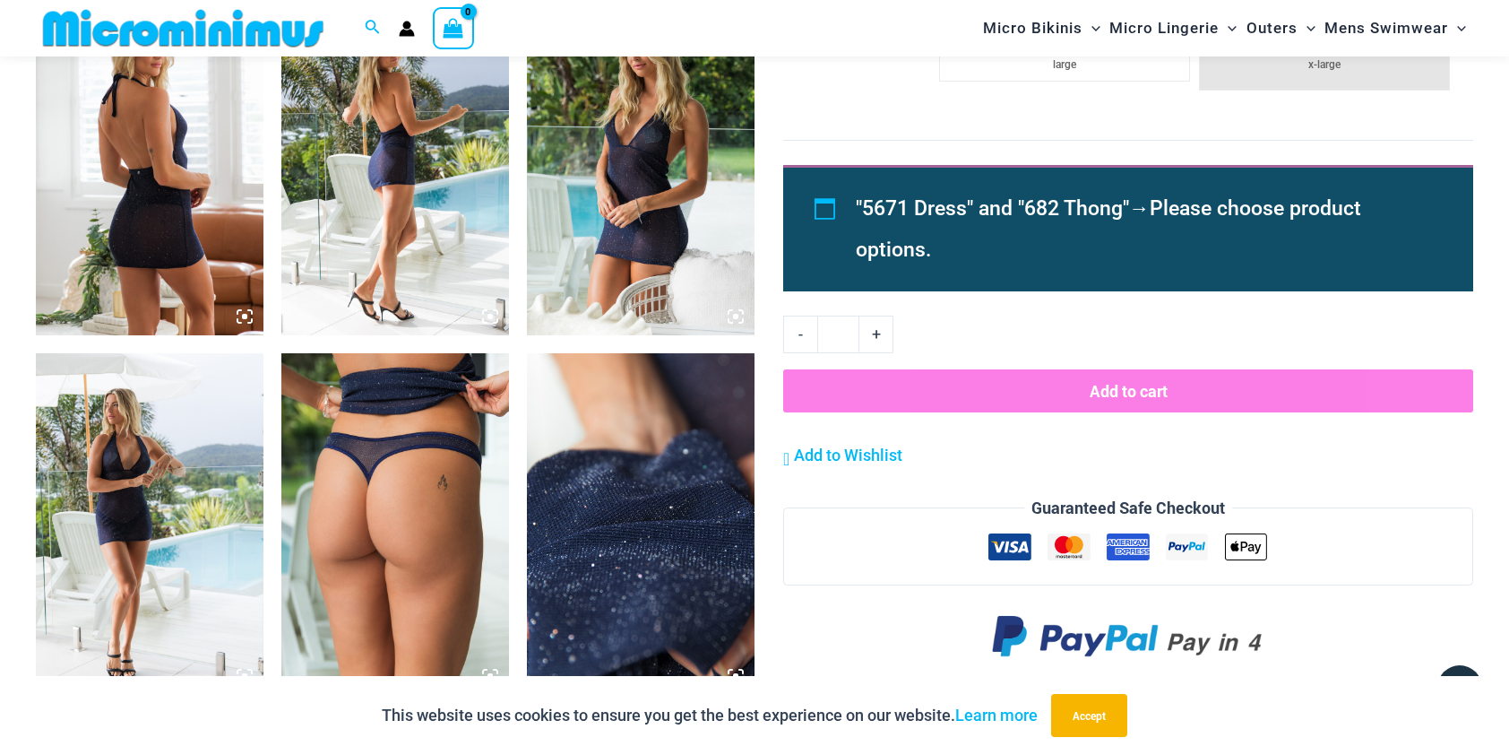
scroll to position [1783, 0]
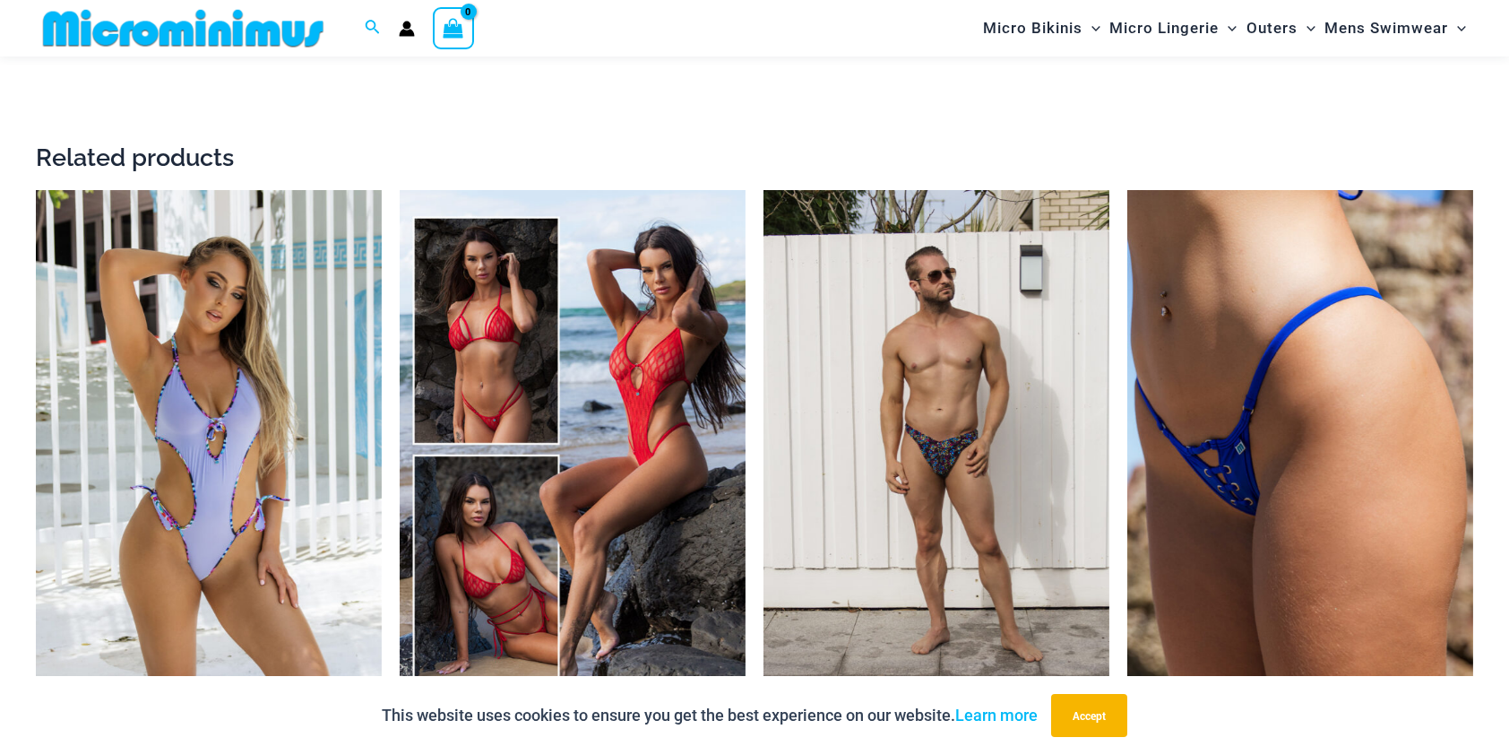
scroll to position [2675, 0]
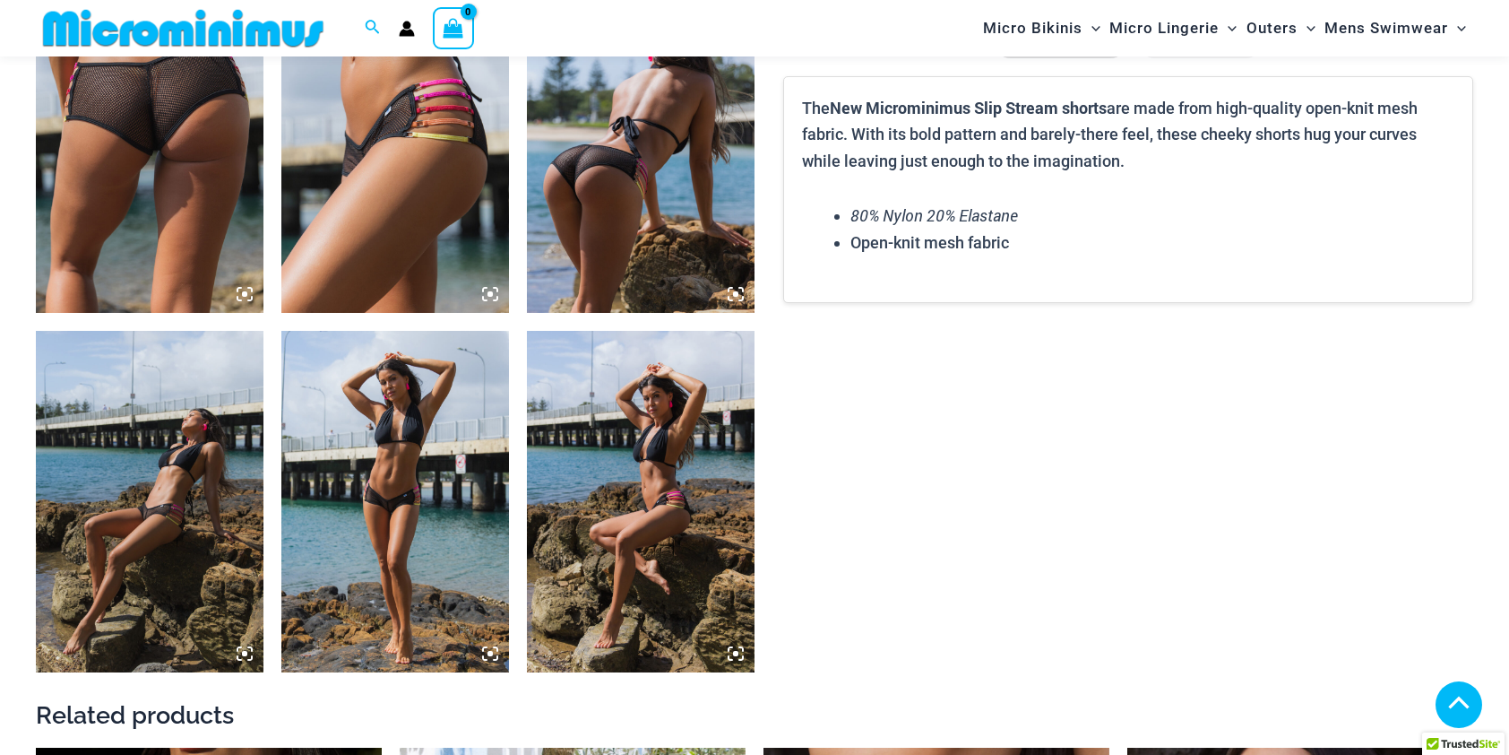
scroll to position [1521, 0]
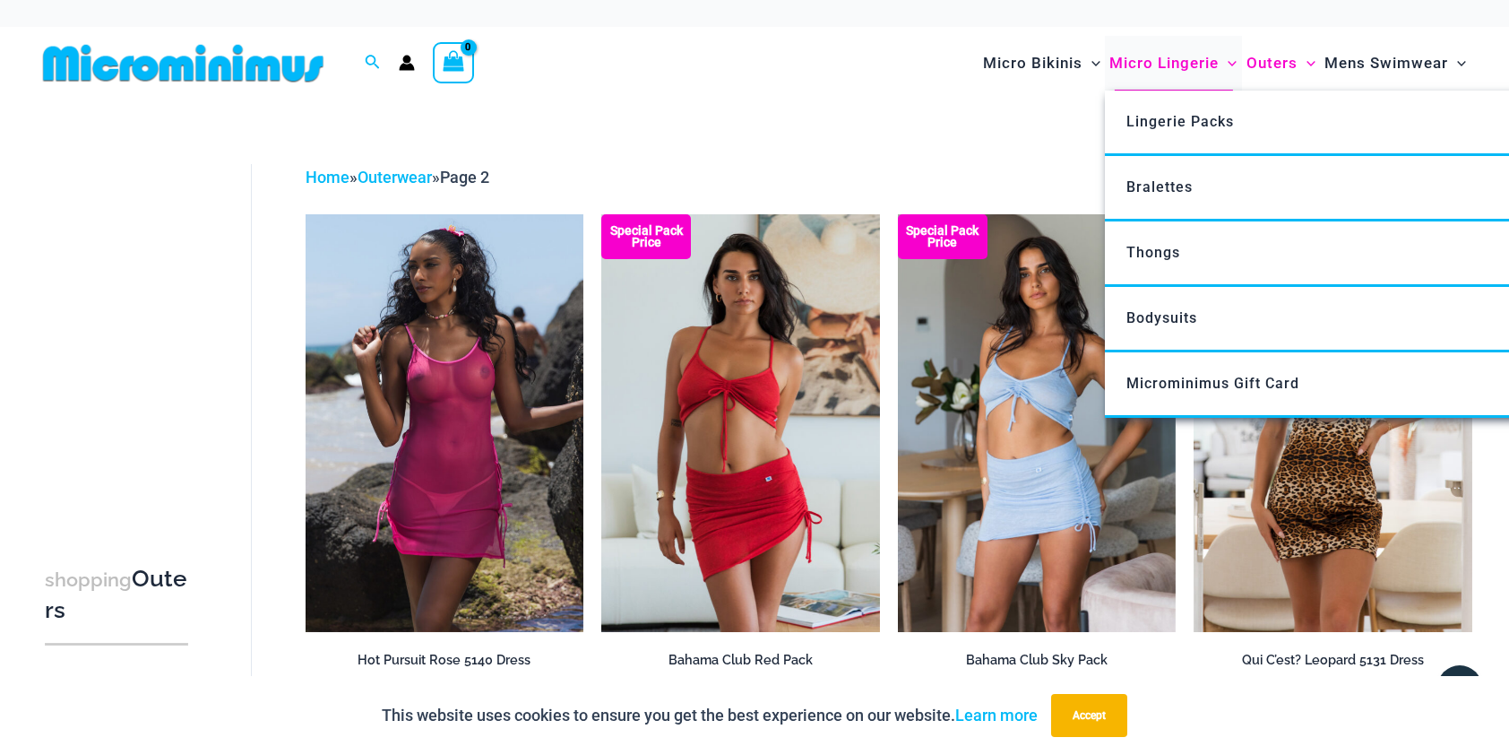
click at [1151, 67] on span "Micro Lingerie" at bounding box center [1164, 63] width 109 height 46
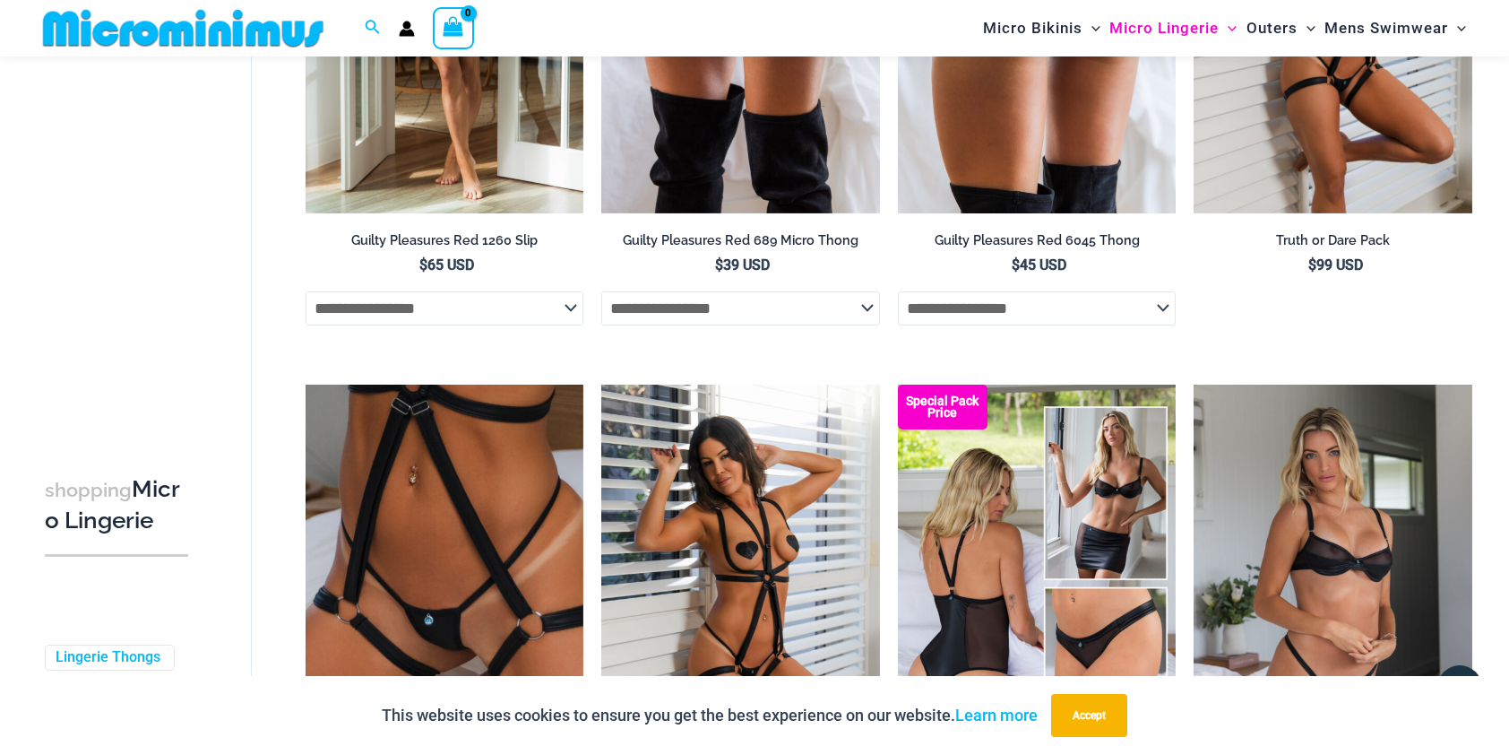
scroll to position [1239, 0]
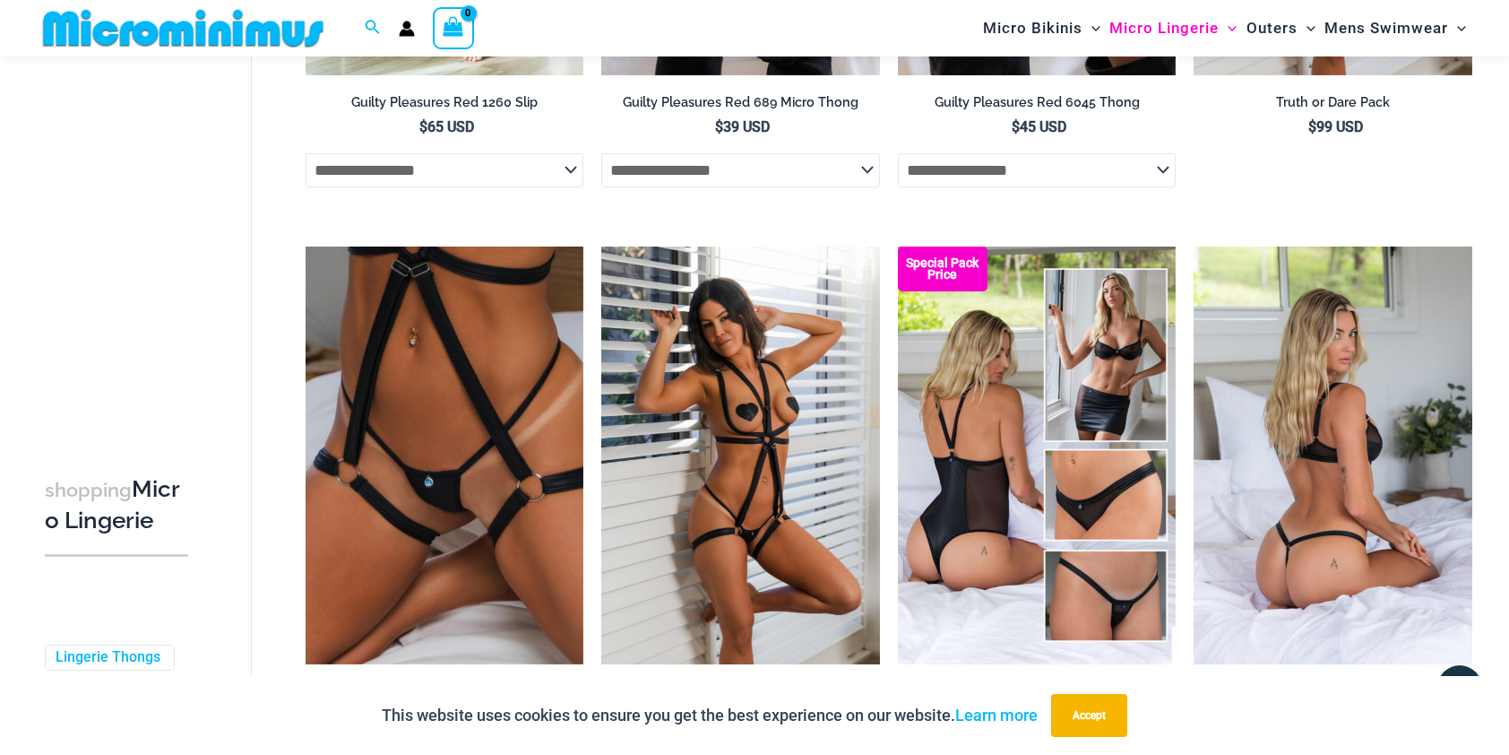
click at [1334, 406] on img at bounding box center [1333, 455] width 279 height 418
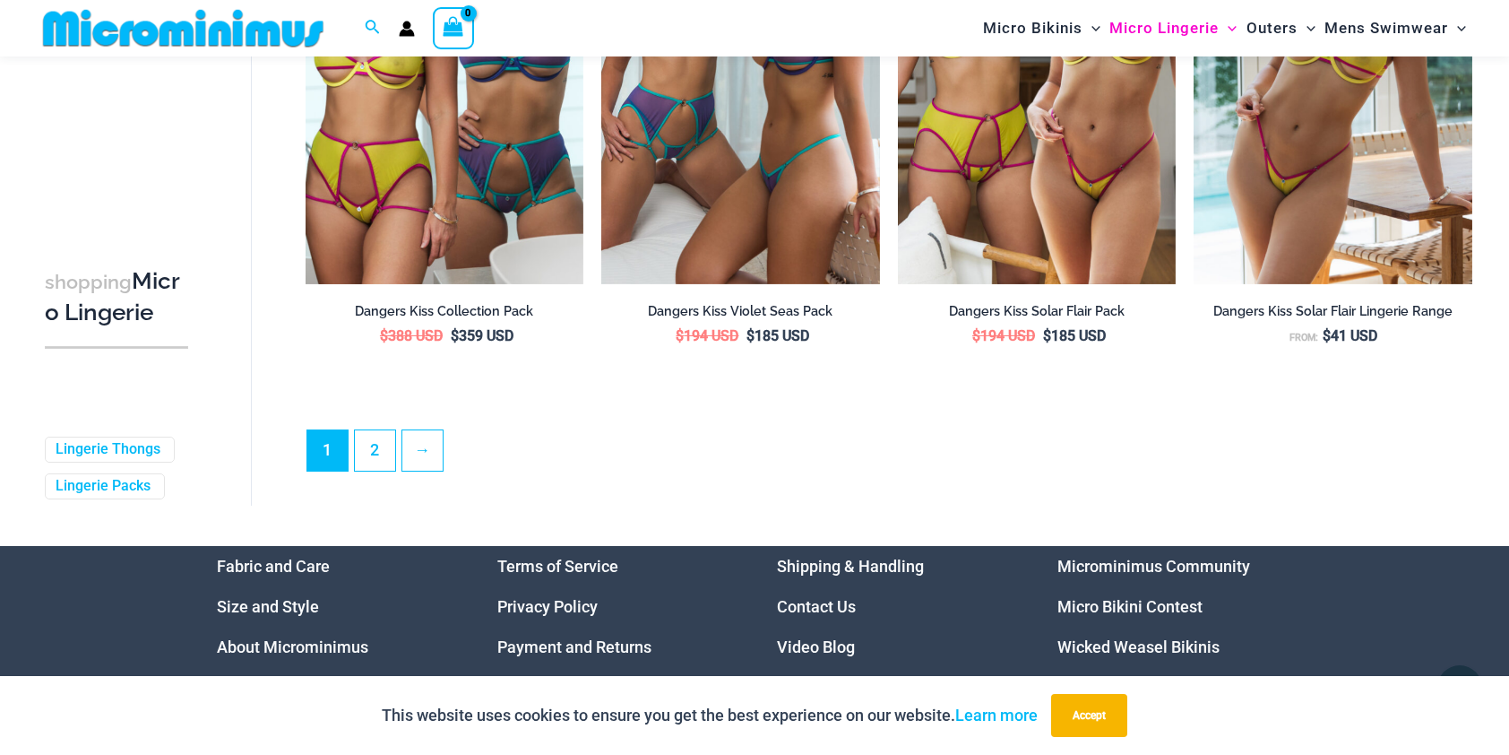
scroll to position [4734, 0]
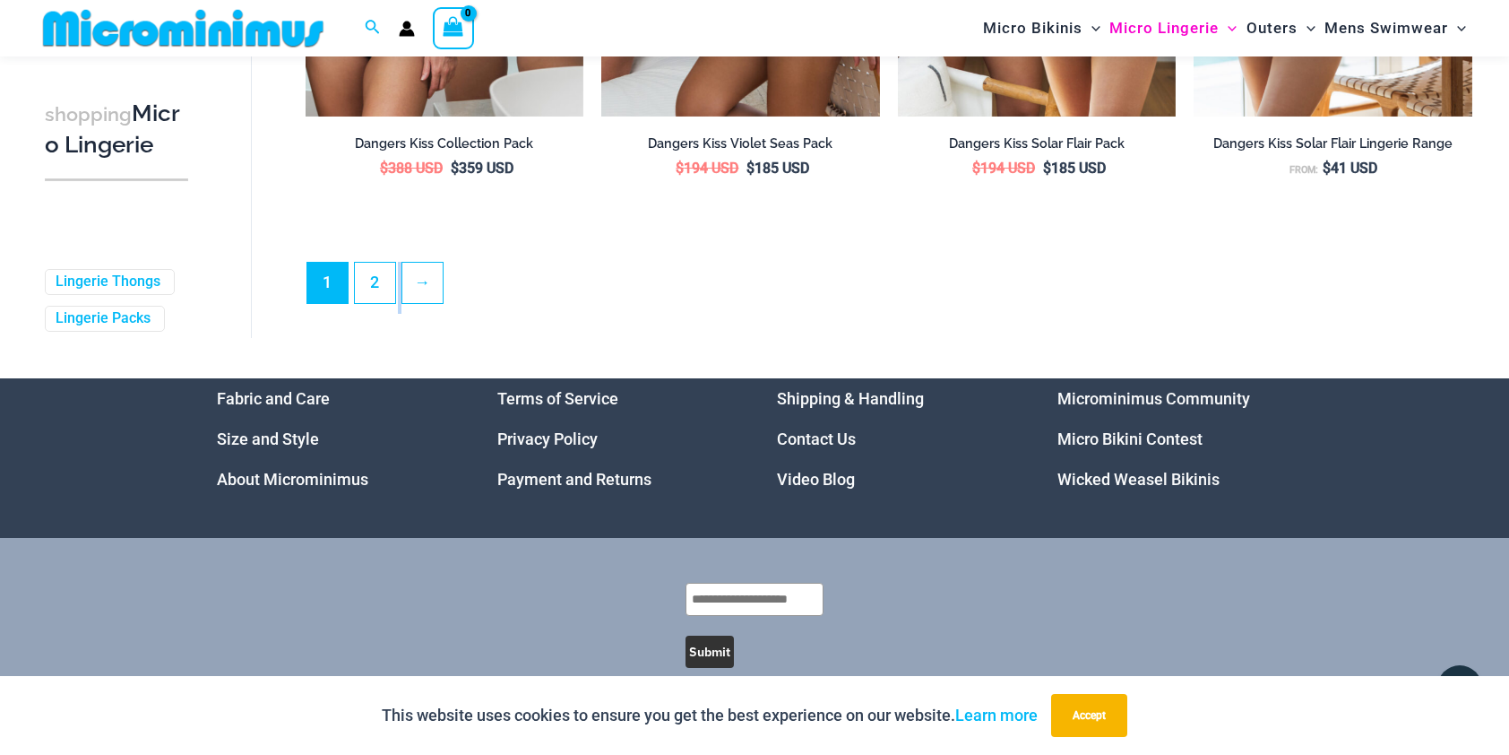
click at [402, 290] on ul "1 2 →" at bounding box center [889, 288] width 1165 height 52
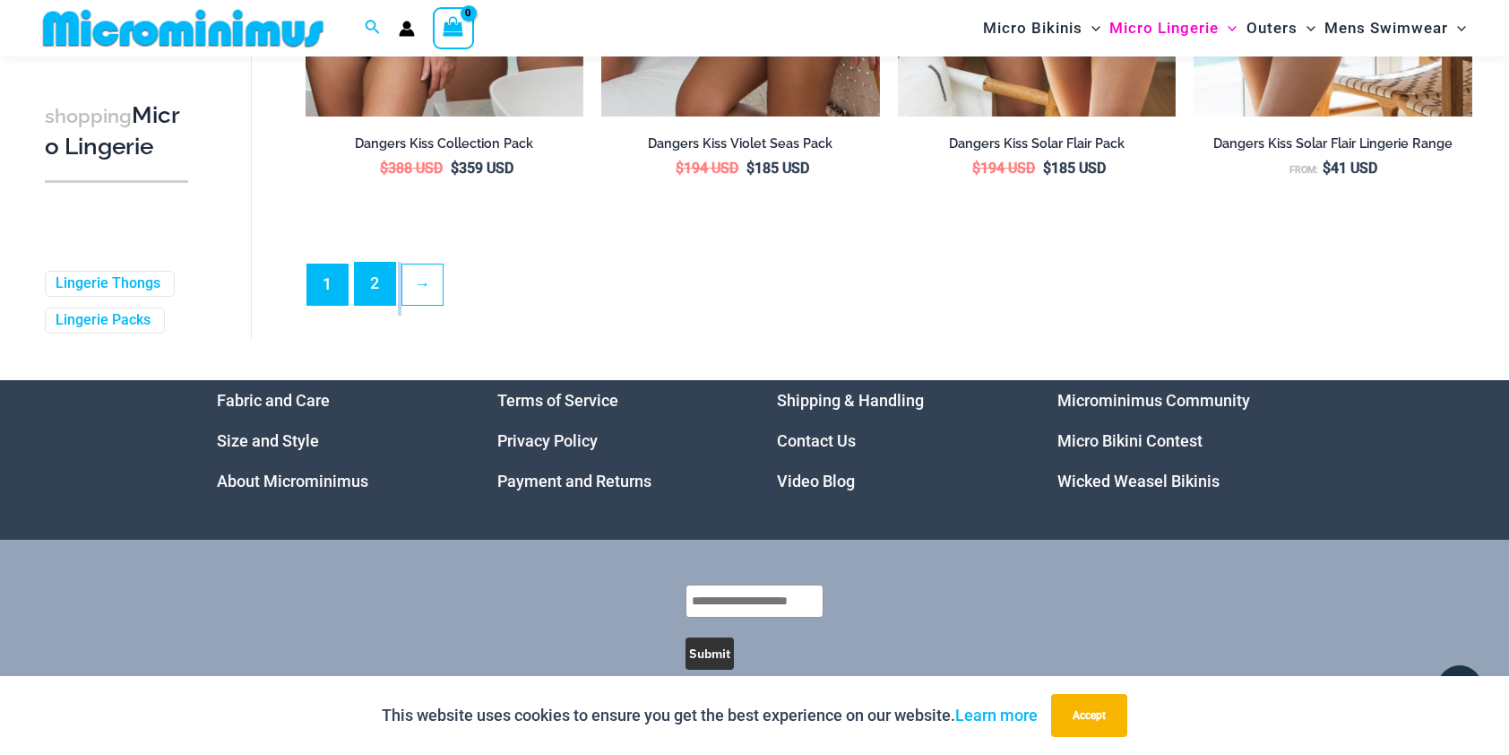
click at [369, 288] on link "2" at bounding box center [375, 284] width 40 height 42
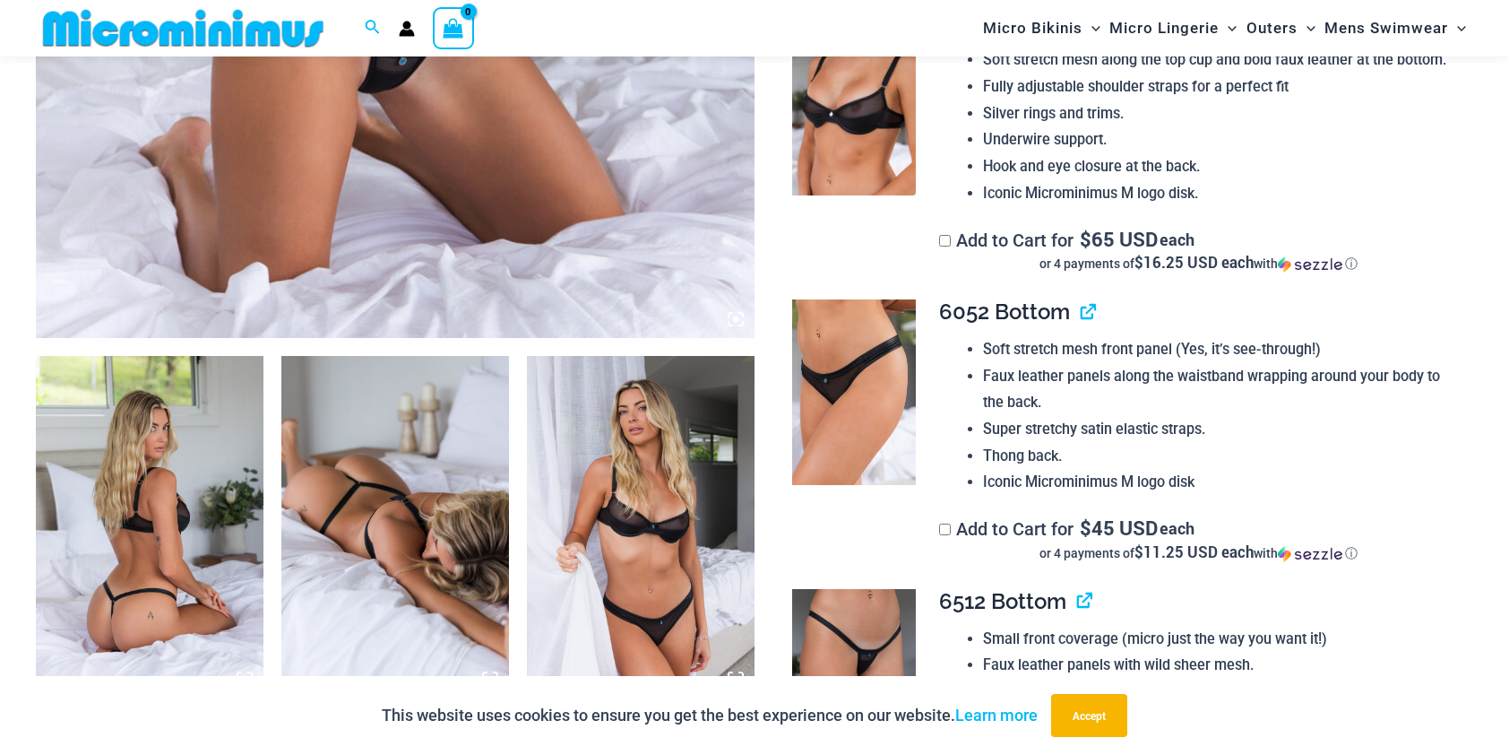
scroll to position [986, 0]
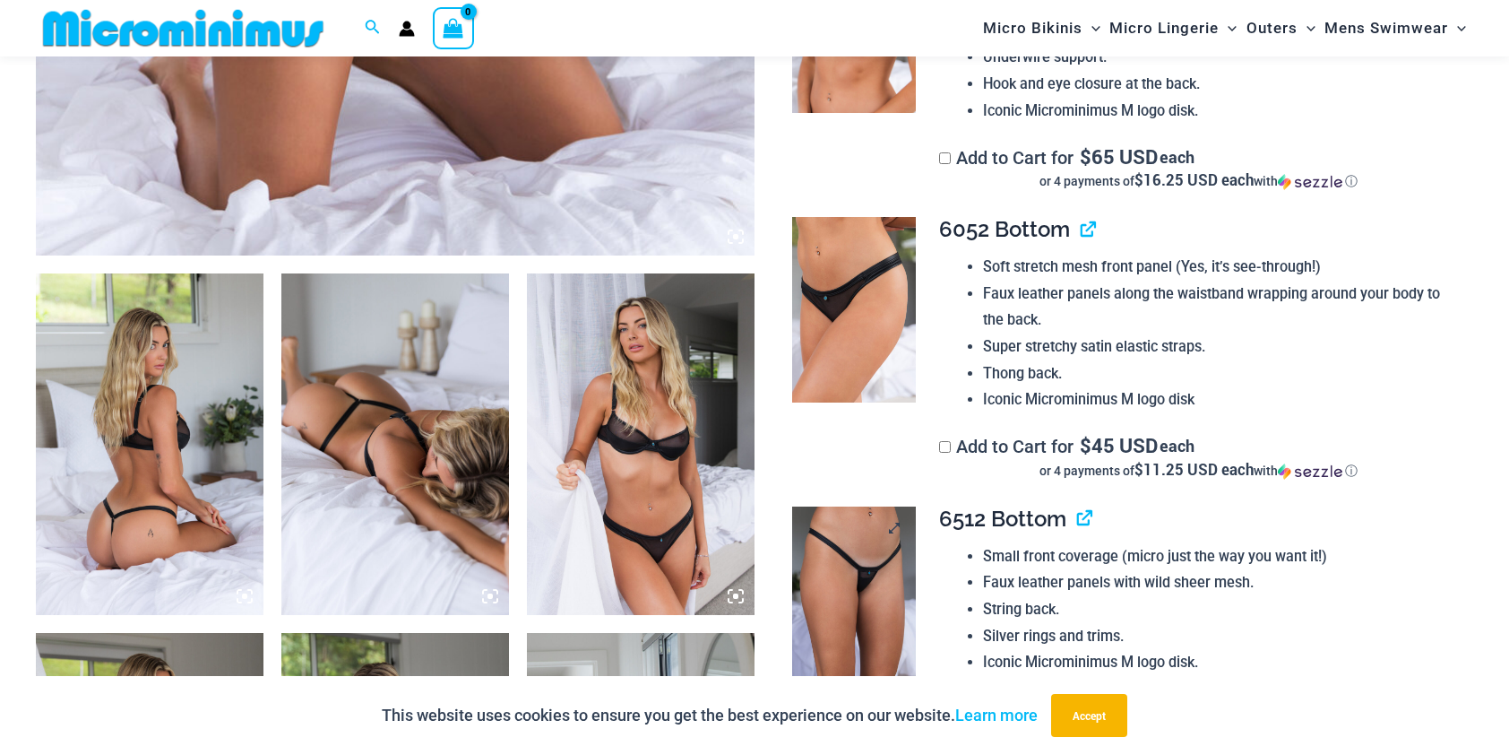
click at [893, 577] on img at bounding box center [854, 599] width 124 height 186
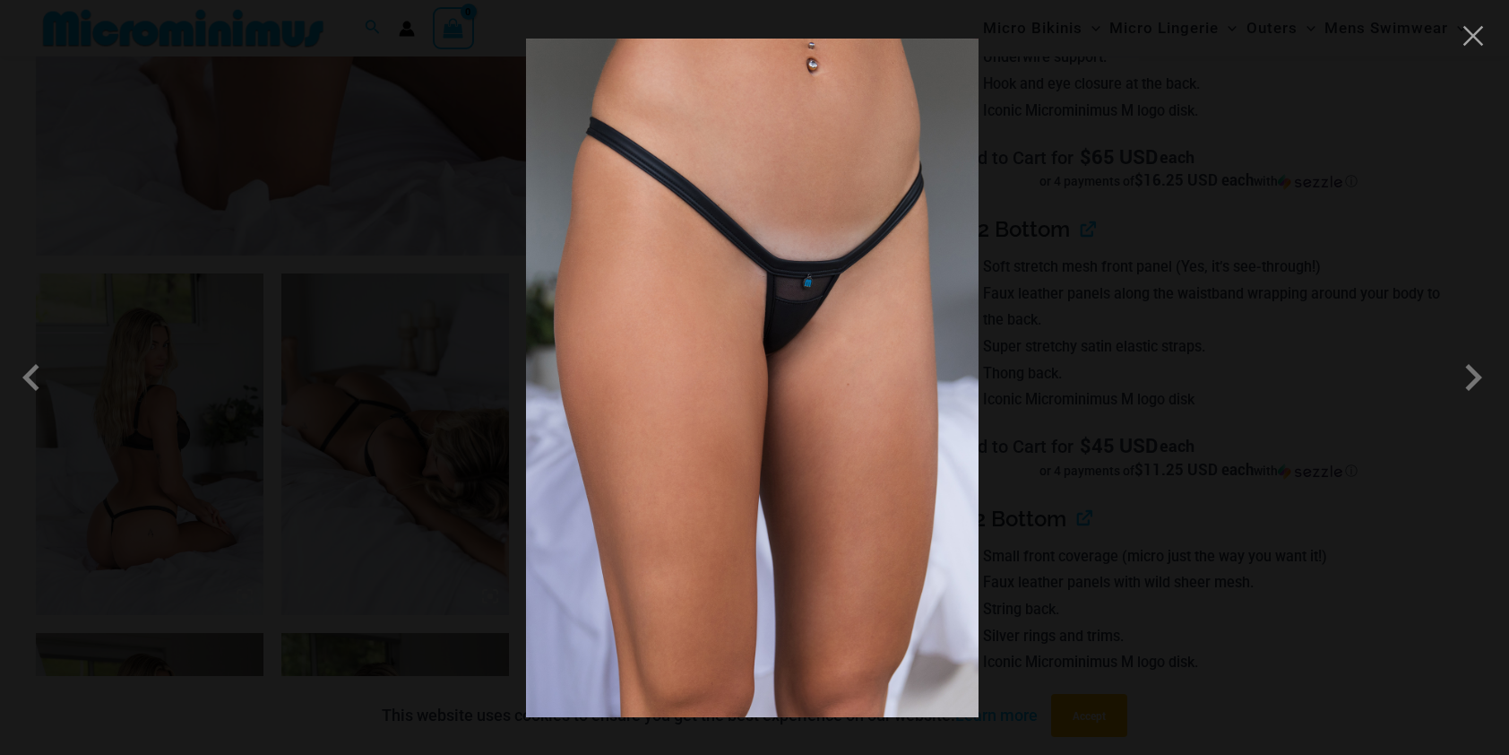
click at [1275, 222] on div at bounding box center [754, 377] width 1509 height 755
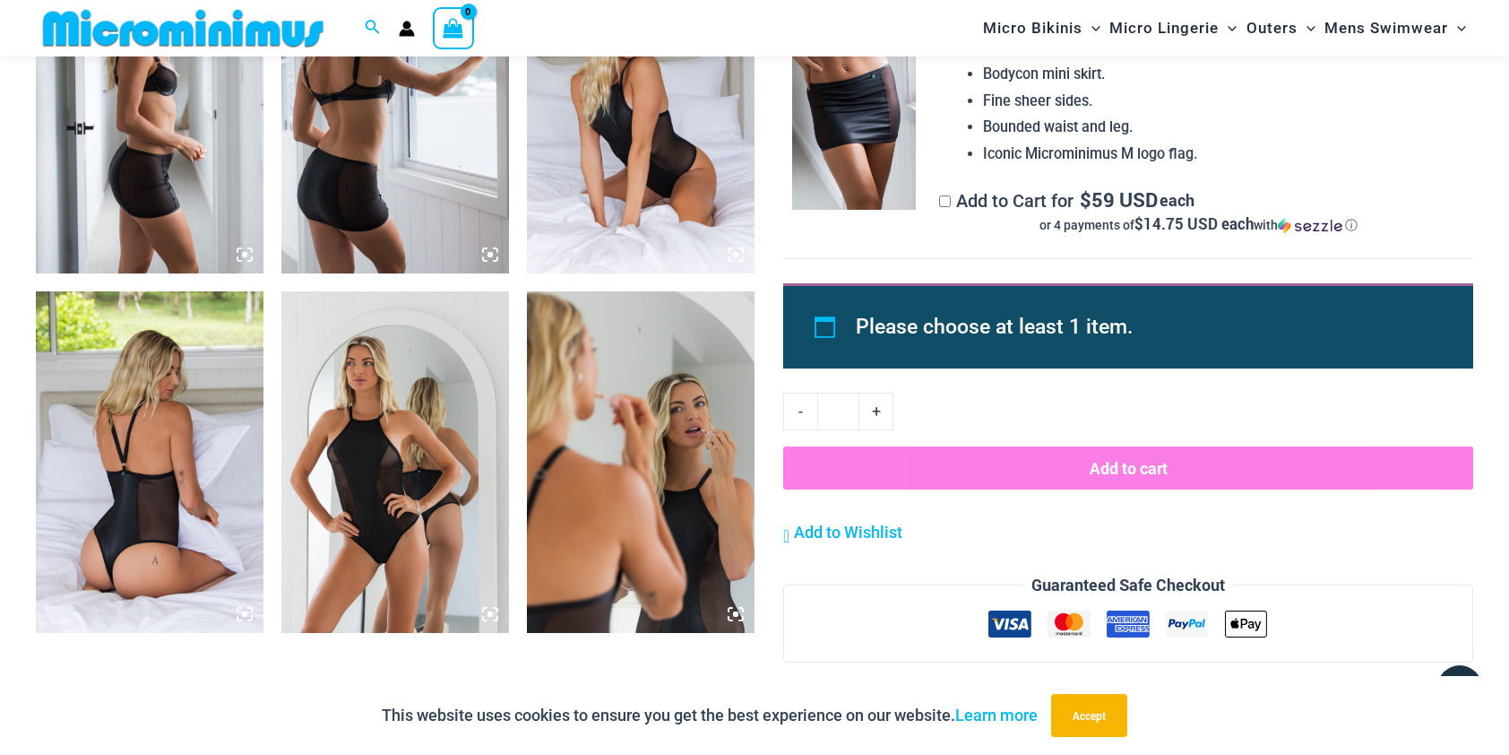
scroll to position [2151, 0]
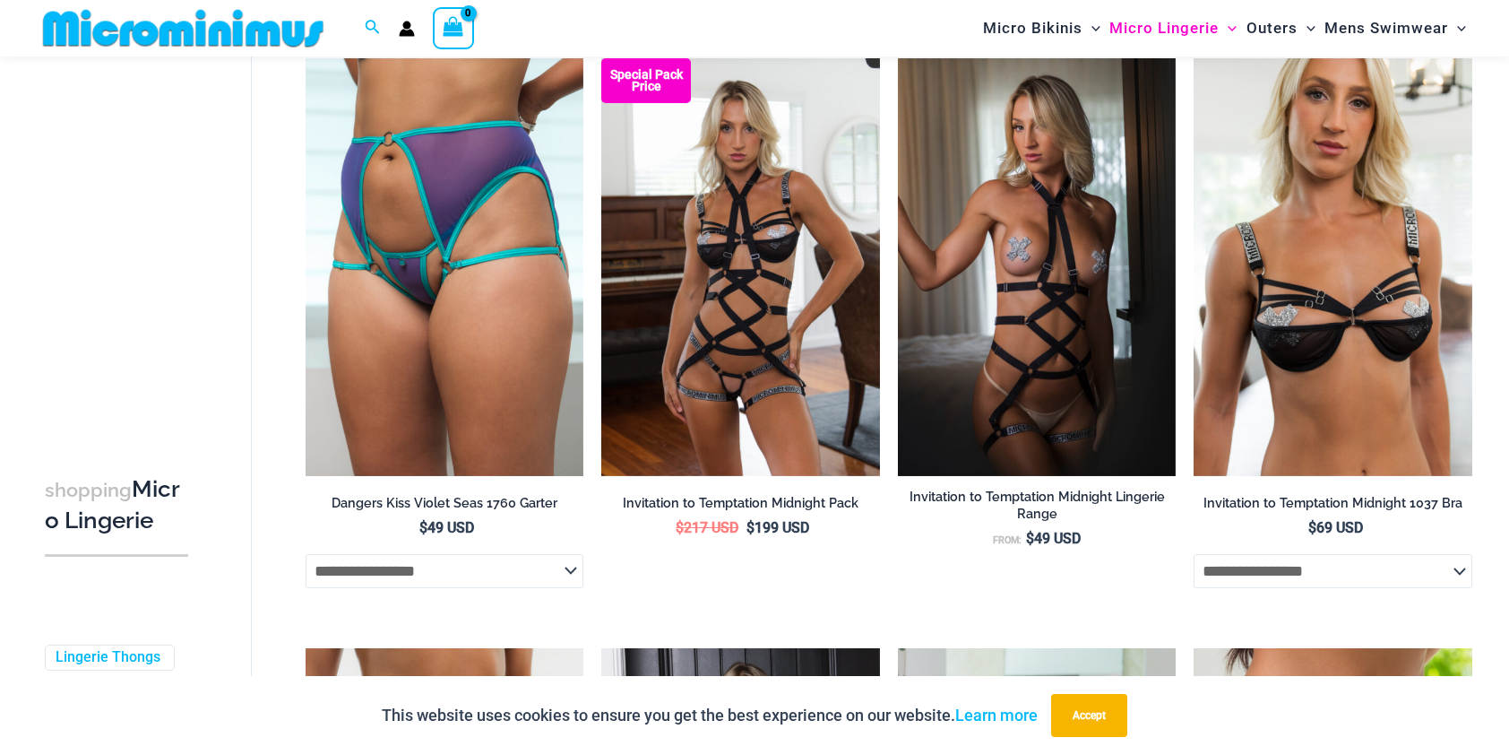
scroll to position [1330, 0]
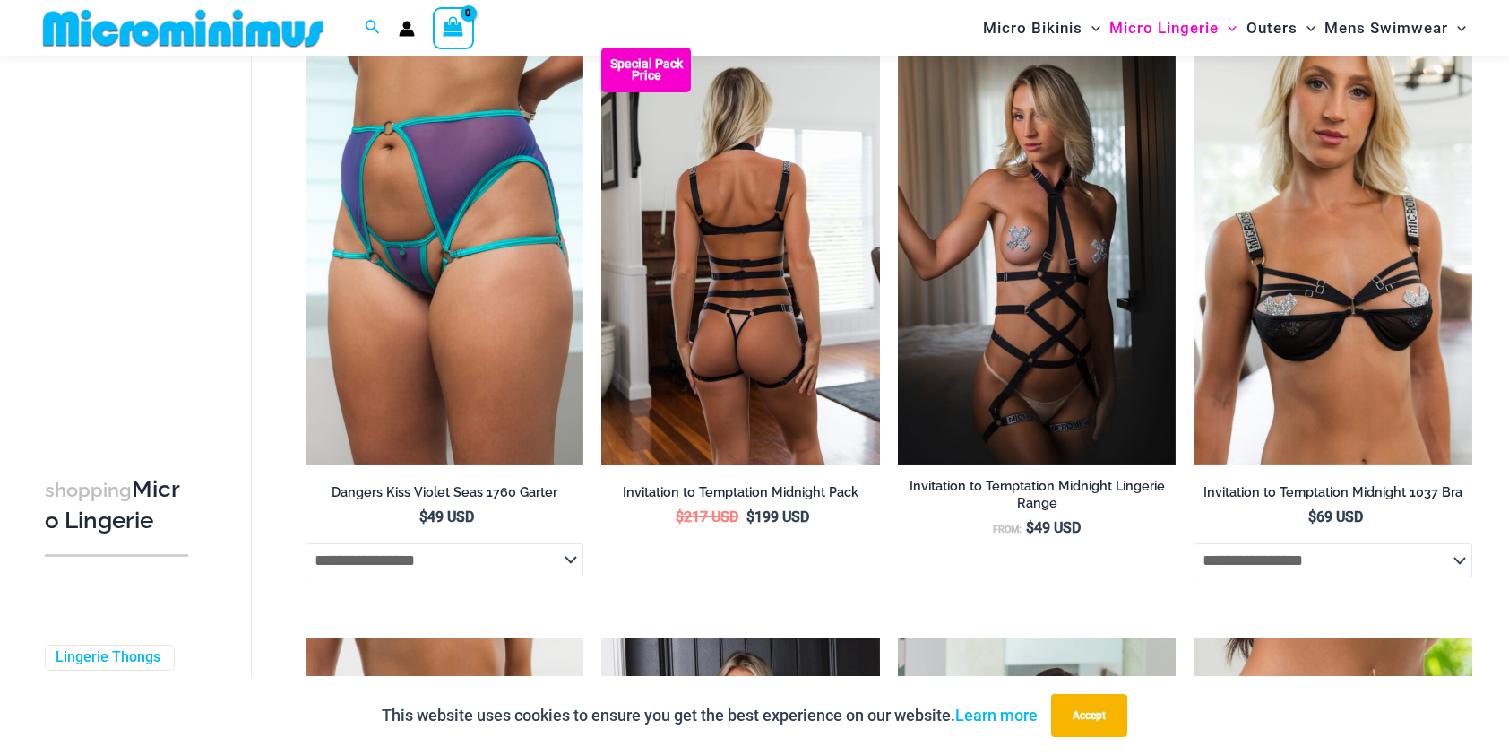
click at [742, 153] on img at bounding box center [740, 257] width 279 height 418
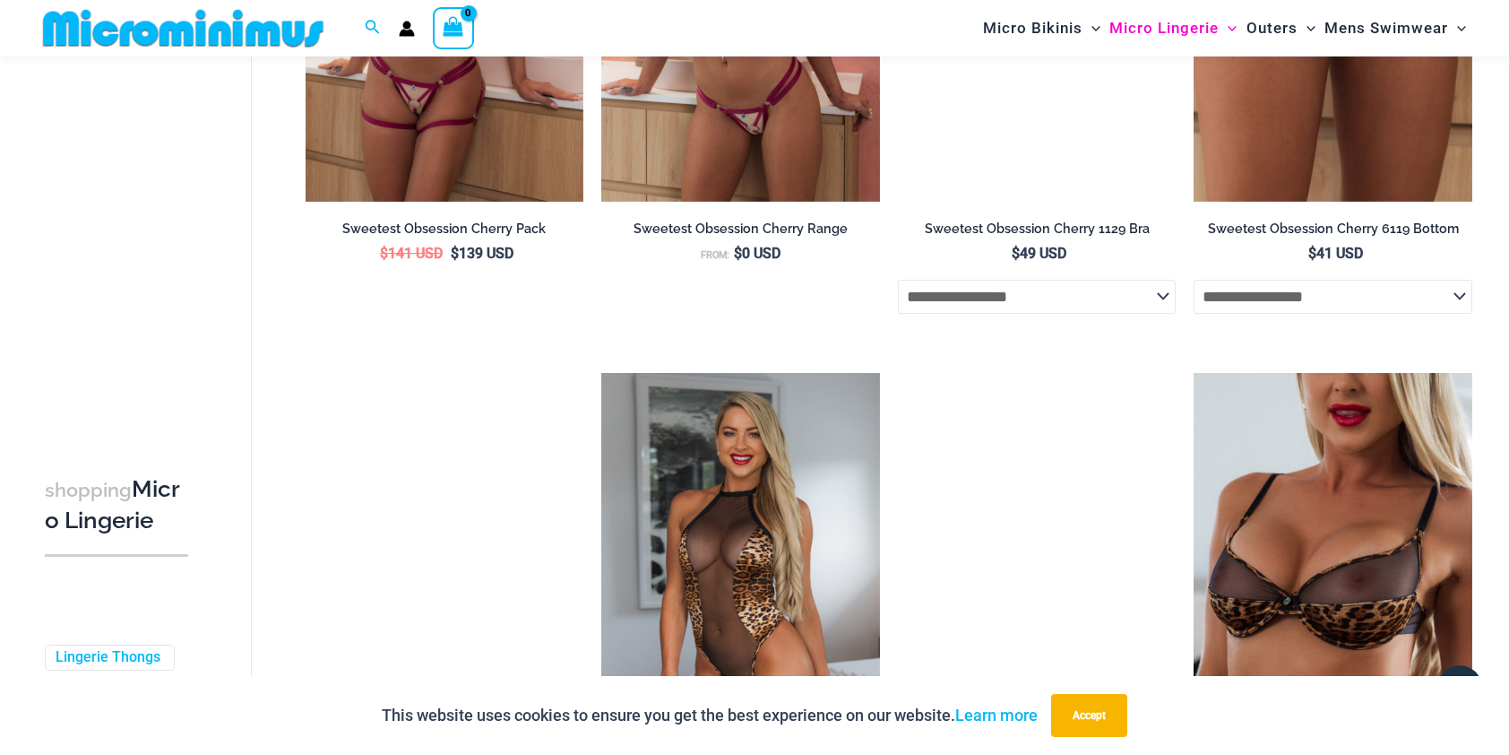
scroll to position [3660, 0]
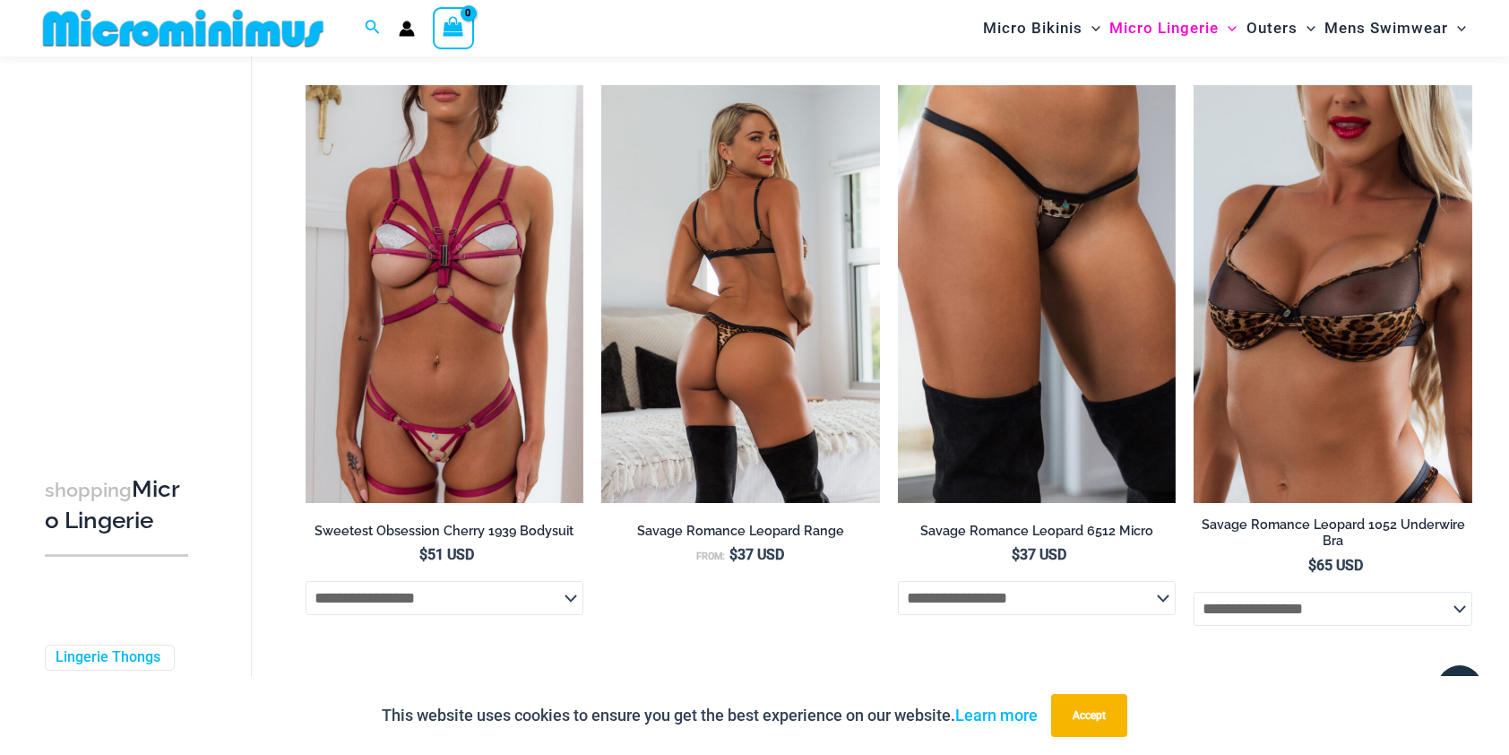
click at [758, 329] on img at bounding box center [740, 294] width 279 height 418
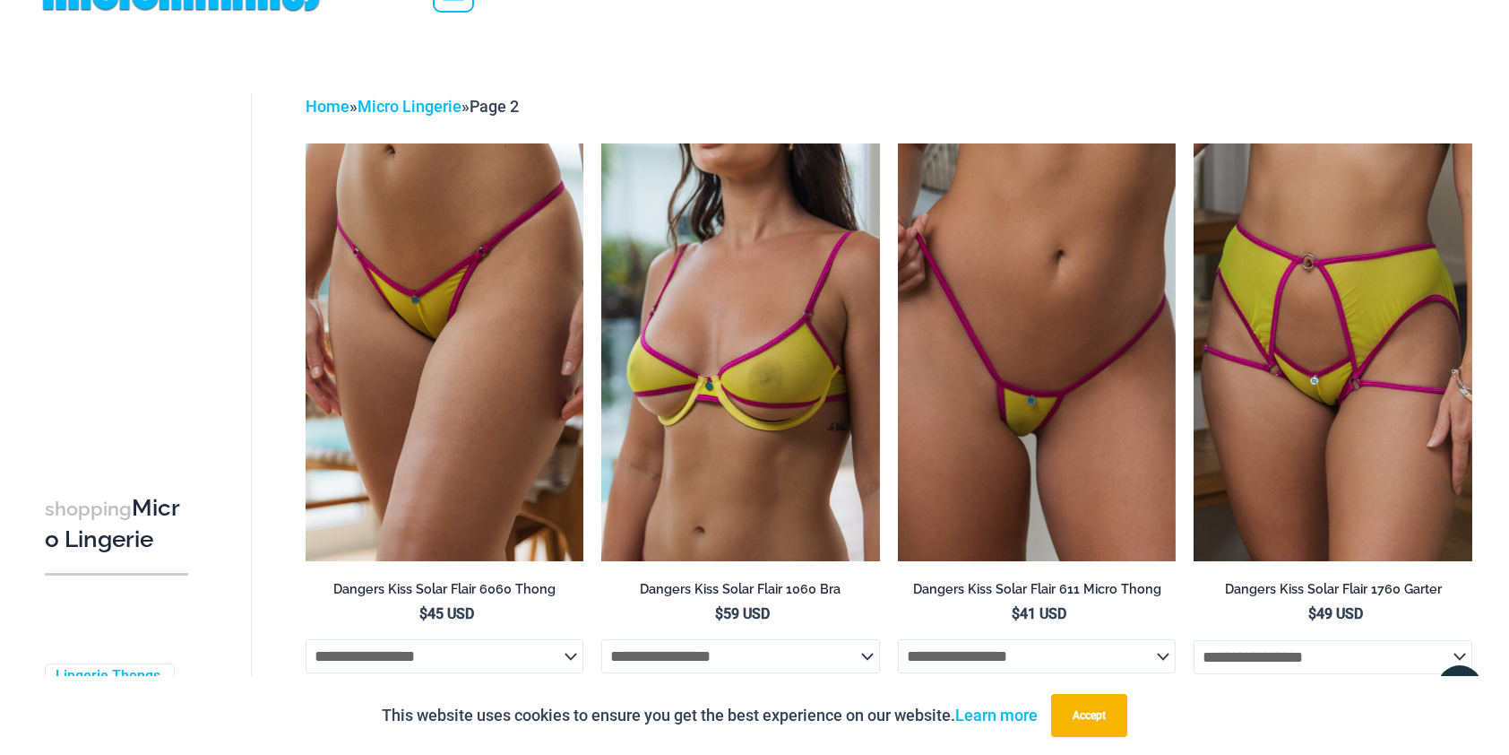
scroll to position [0, 0]
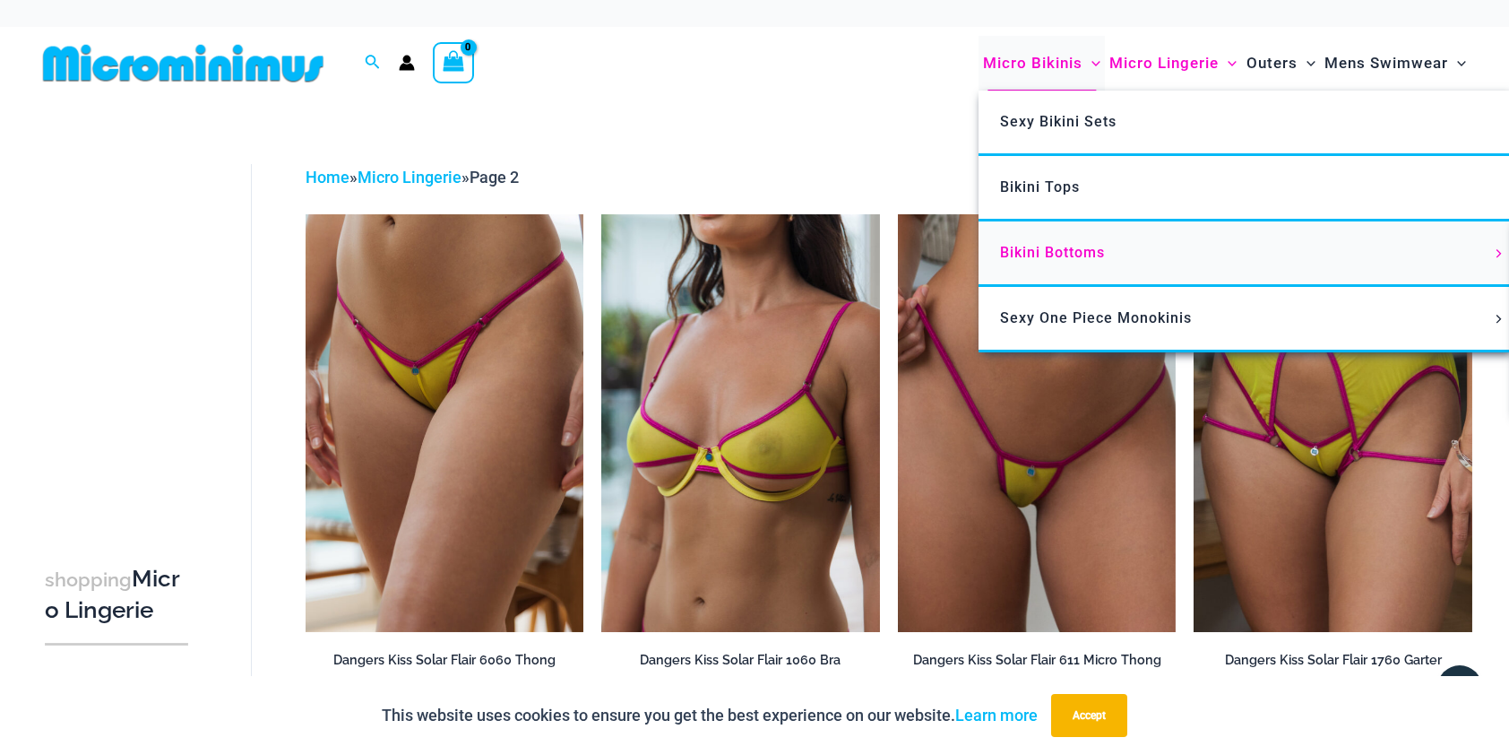
click at [1024, 254] on span "Bikini Bottoms" at bounding box center [1052, 252] width 105 height 17
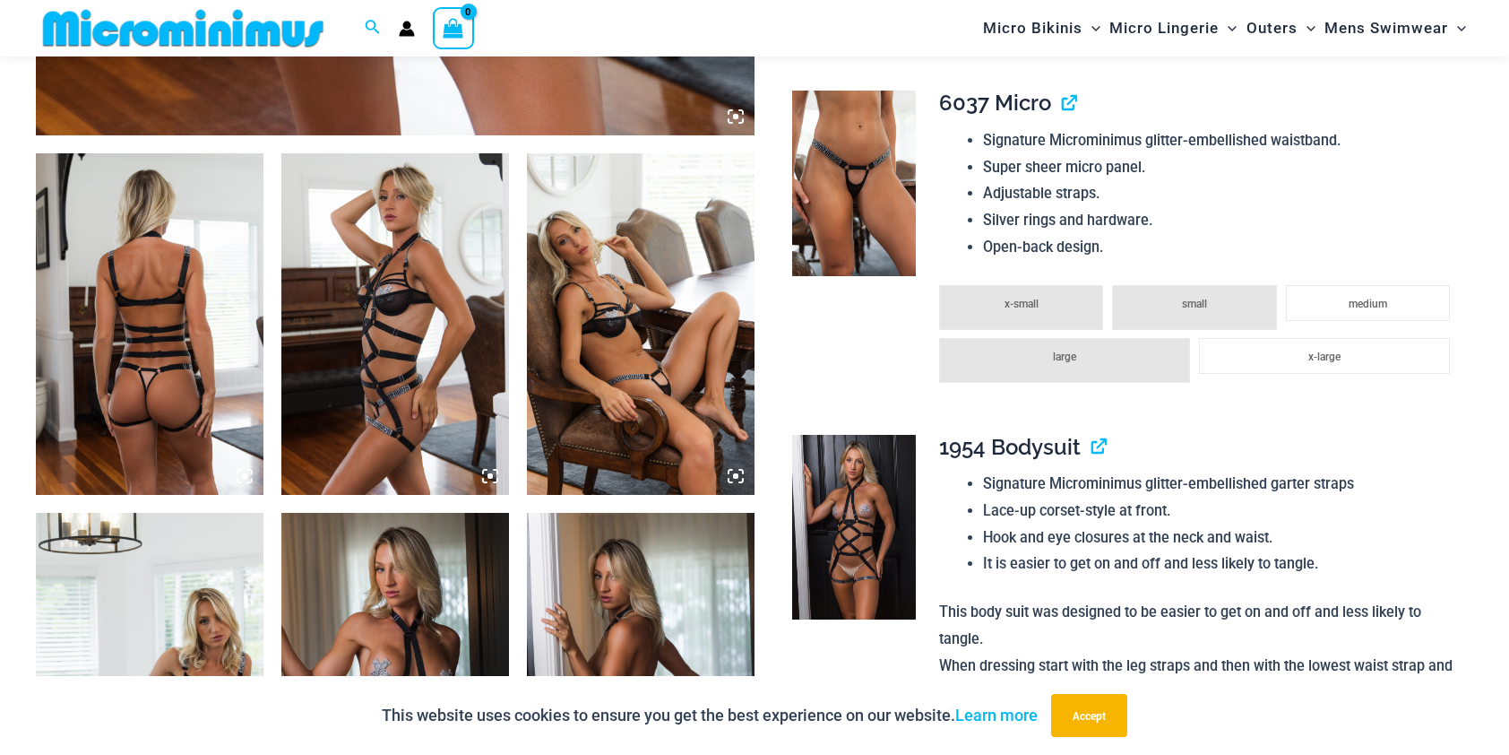
scroll to position [1068, 0]
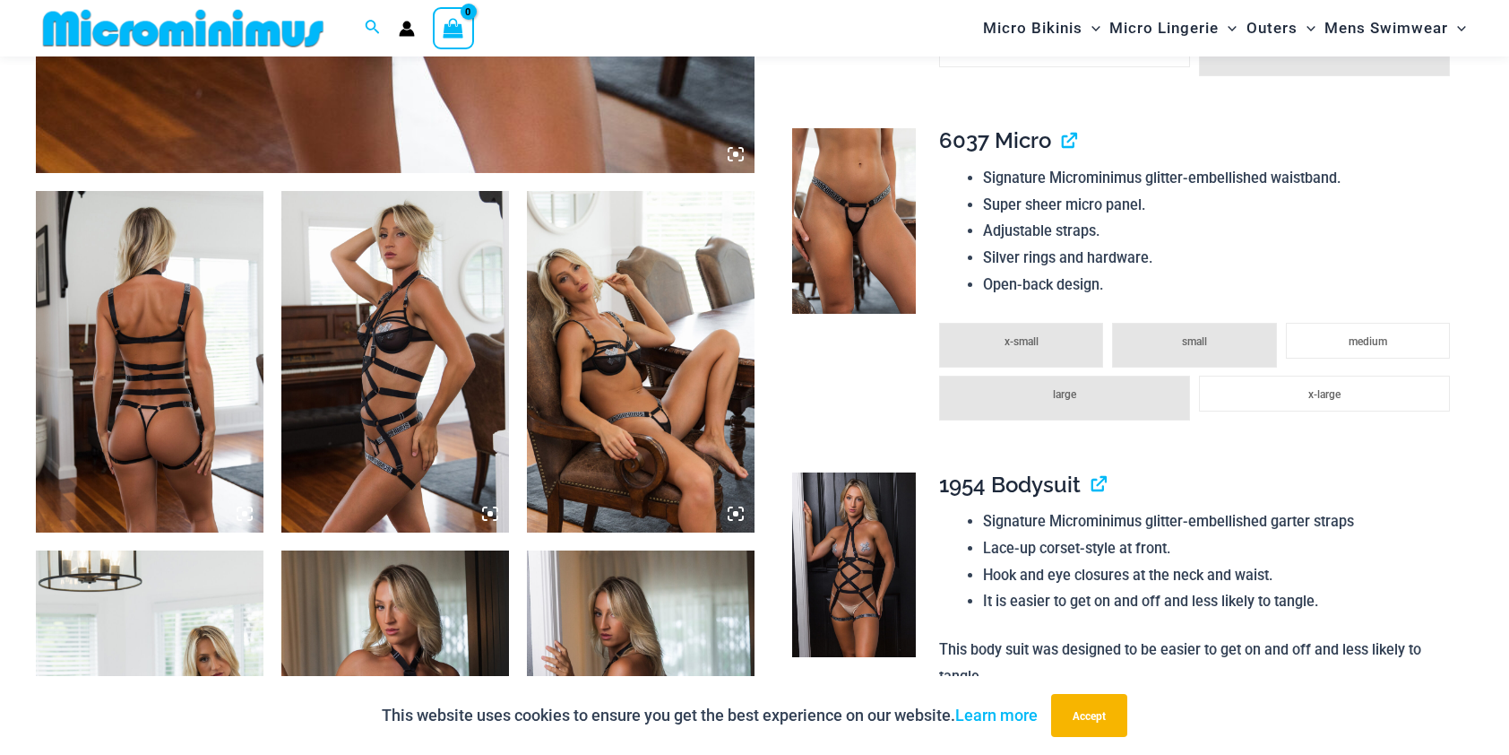
click at [649, 367] on img at bounding box center [641, 361] width 228 height 341
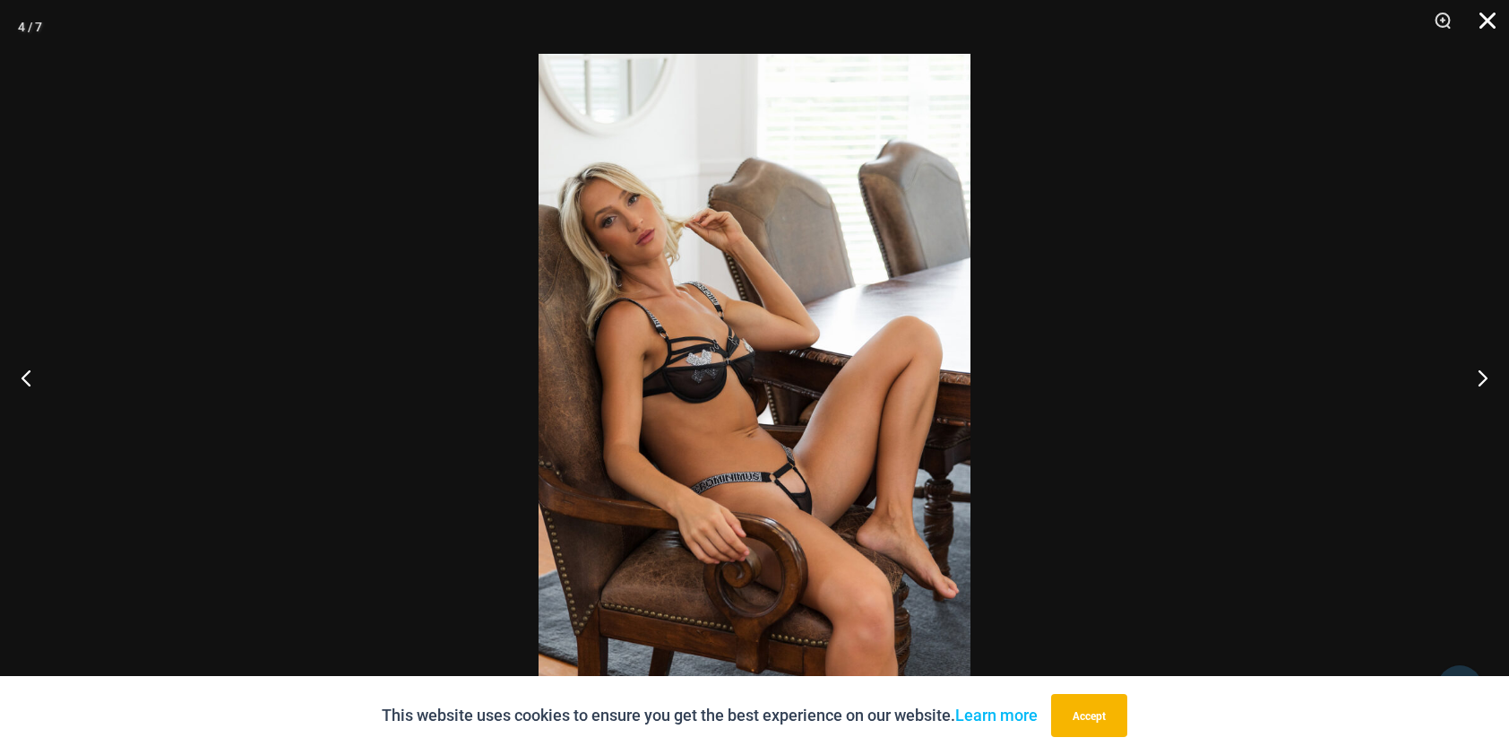
click at [1488, 20] on button "Close" at bounding box center [1481, 27] width 45 height 54
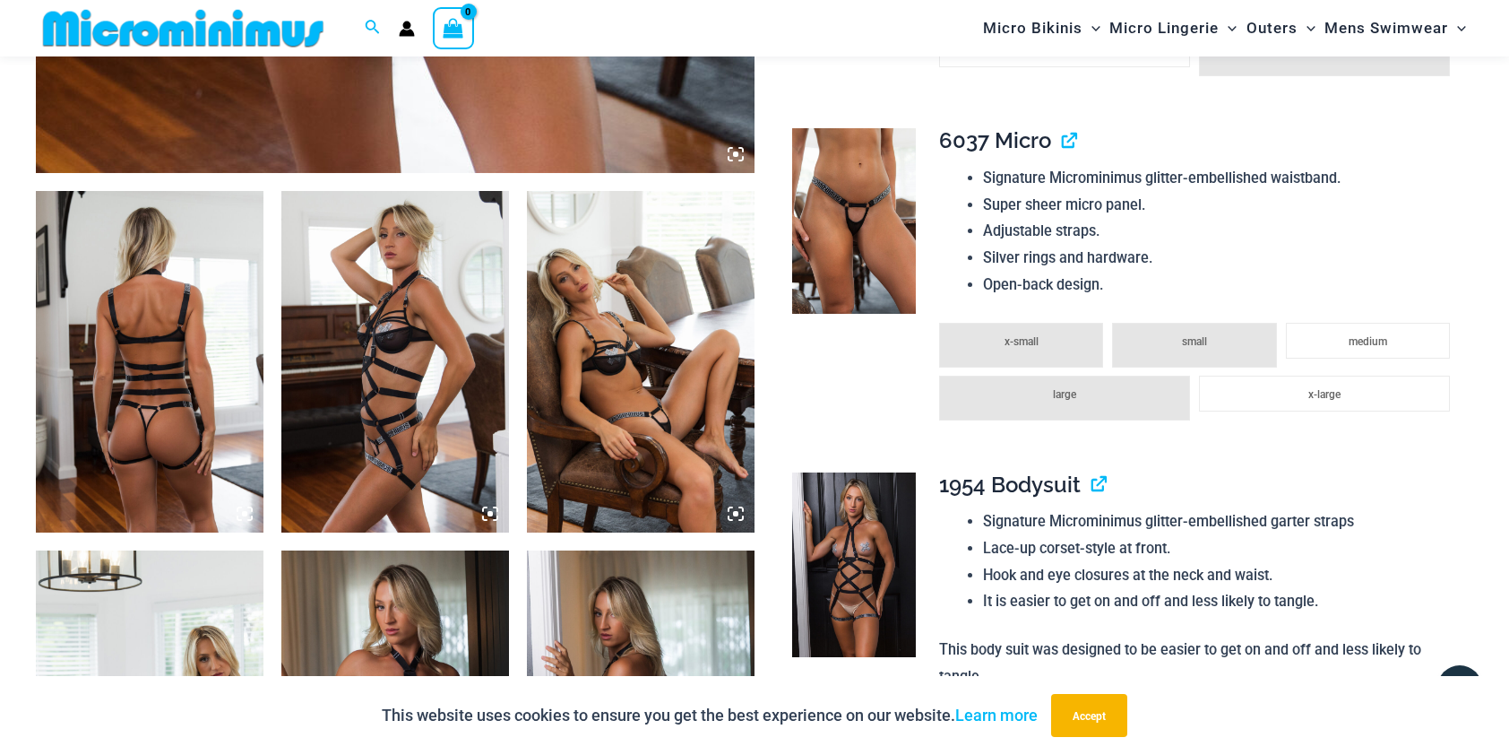
drag, startPoint x: 222, startPoint y: 249, endPoint x: 147, endPoint y: 266, distance: 77.2
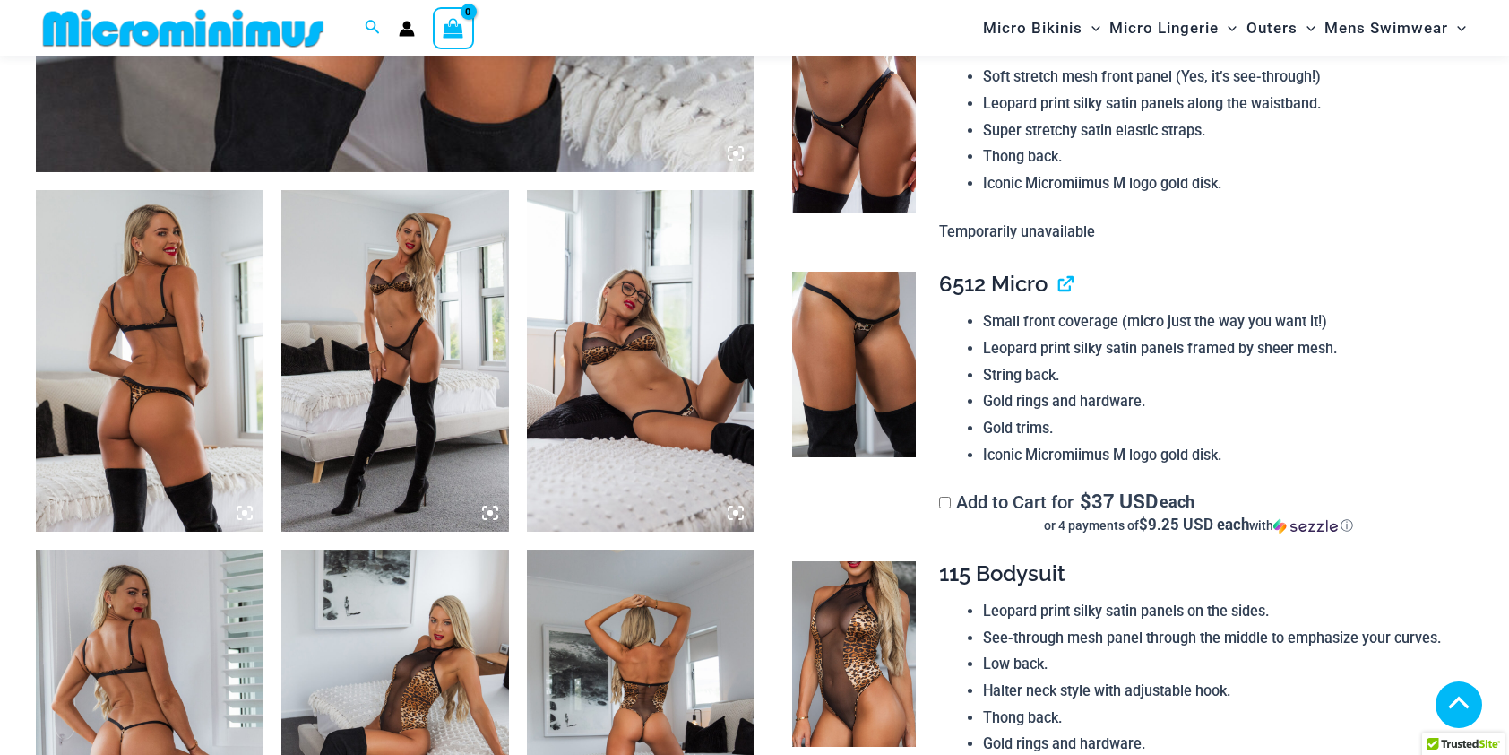
scroll to position [1069, 0]
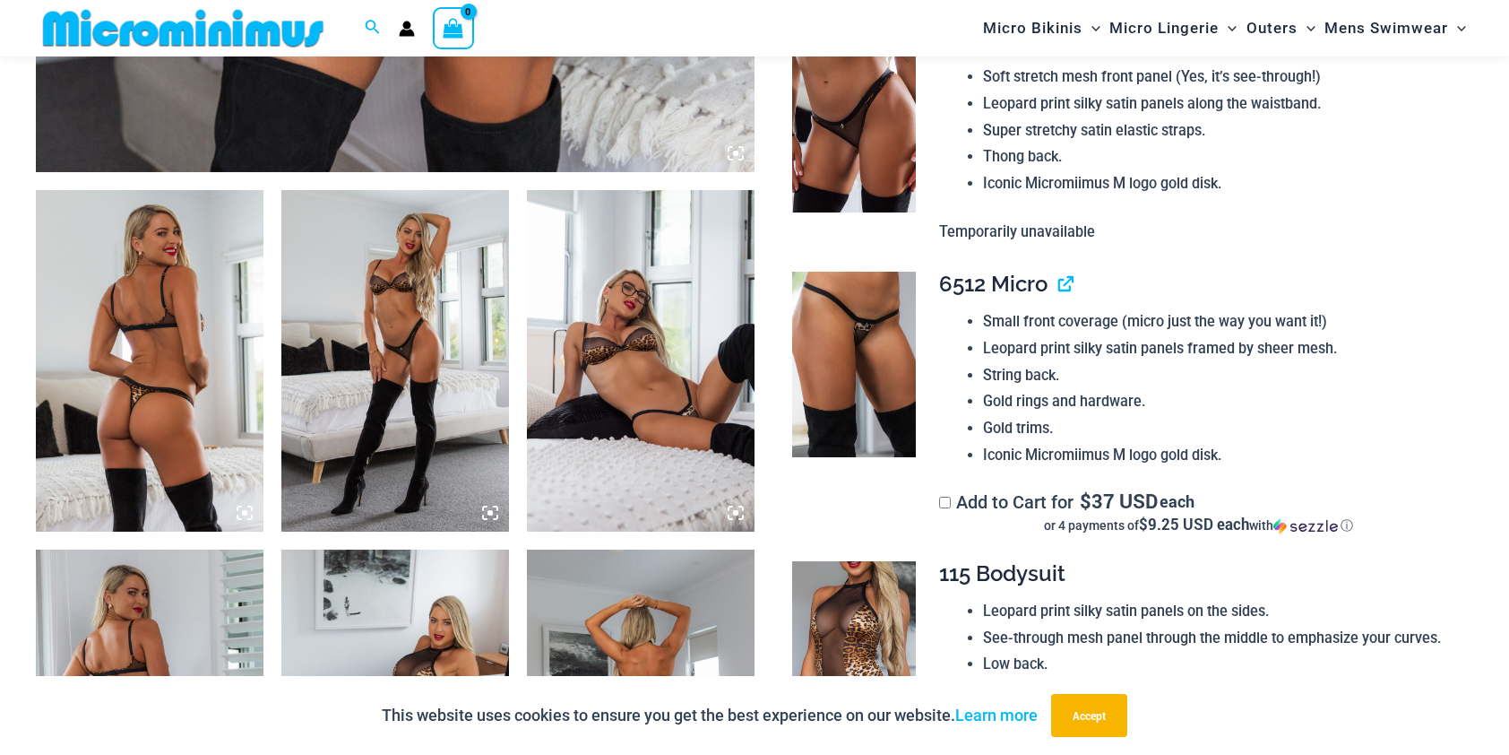
click at [849, 176] on img at bounding box center [854, 120] width 124 height 186
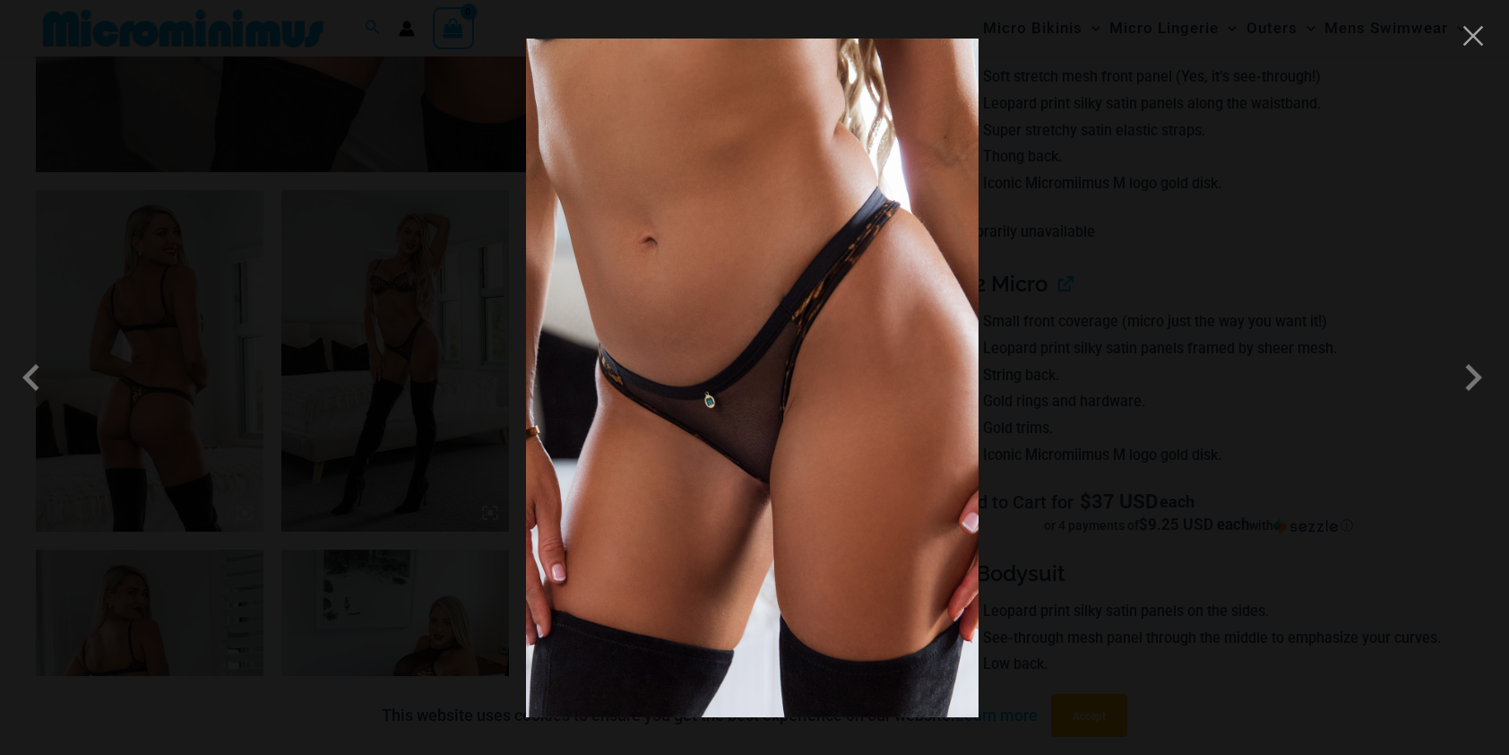
click at [1076, 256] on div at bounding box center [754, 377] width 1509 height 755
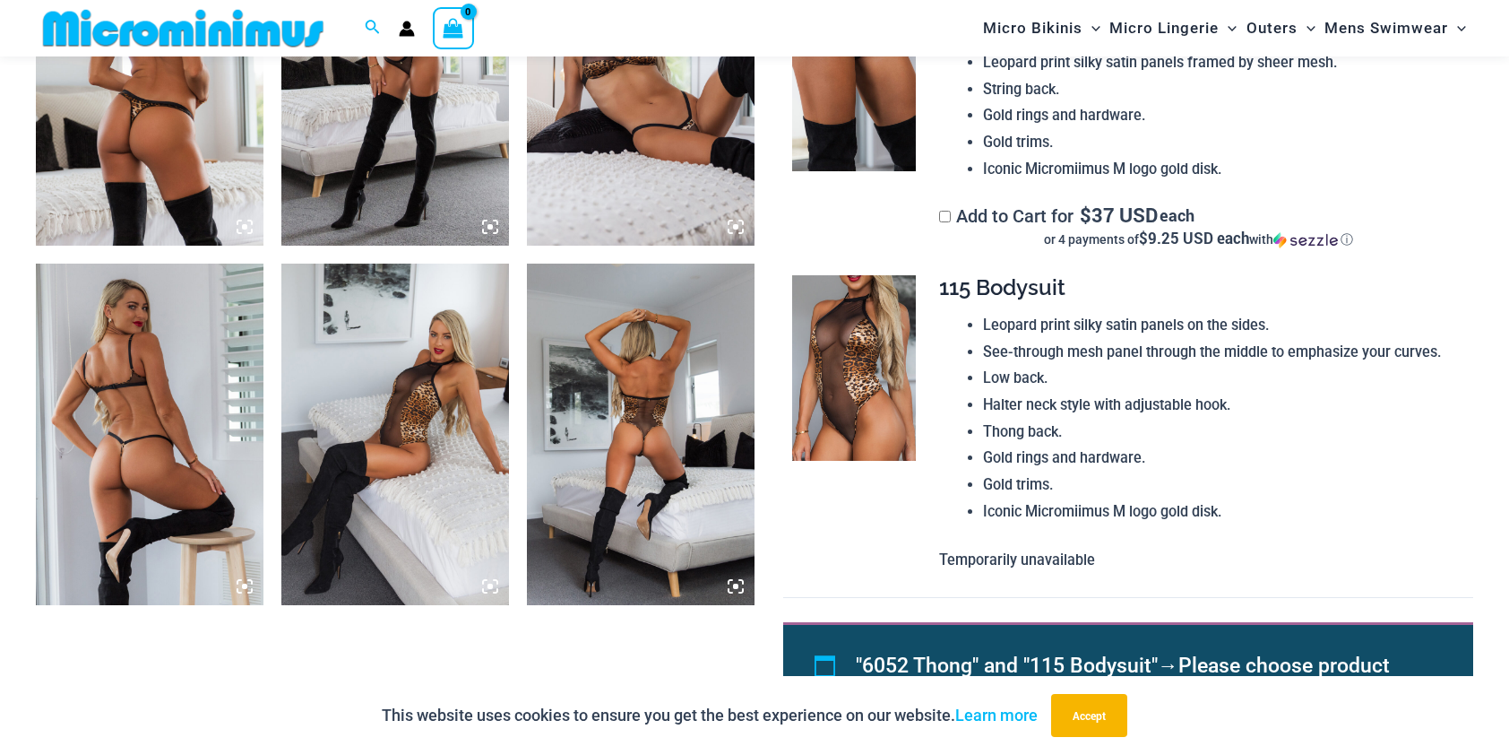
scroll to position [1517, 0]
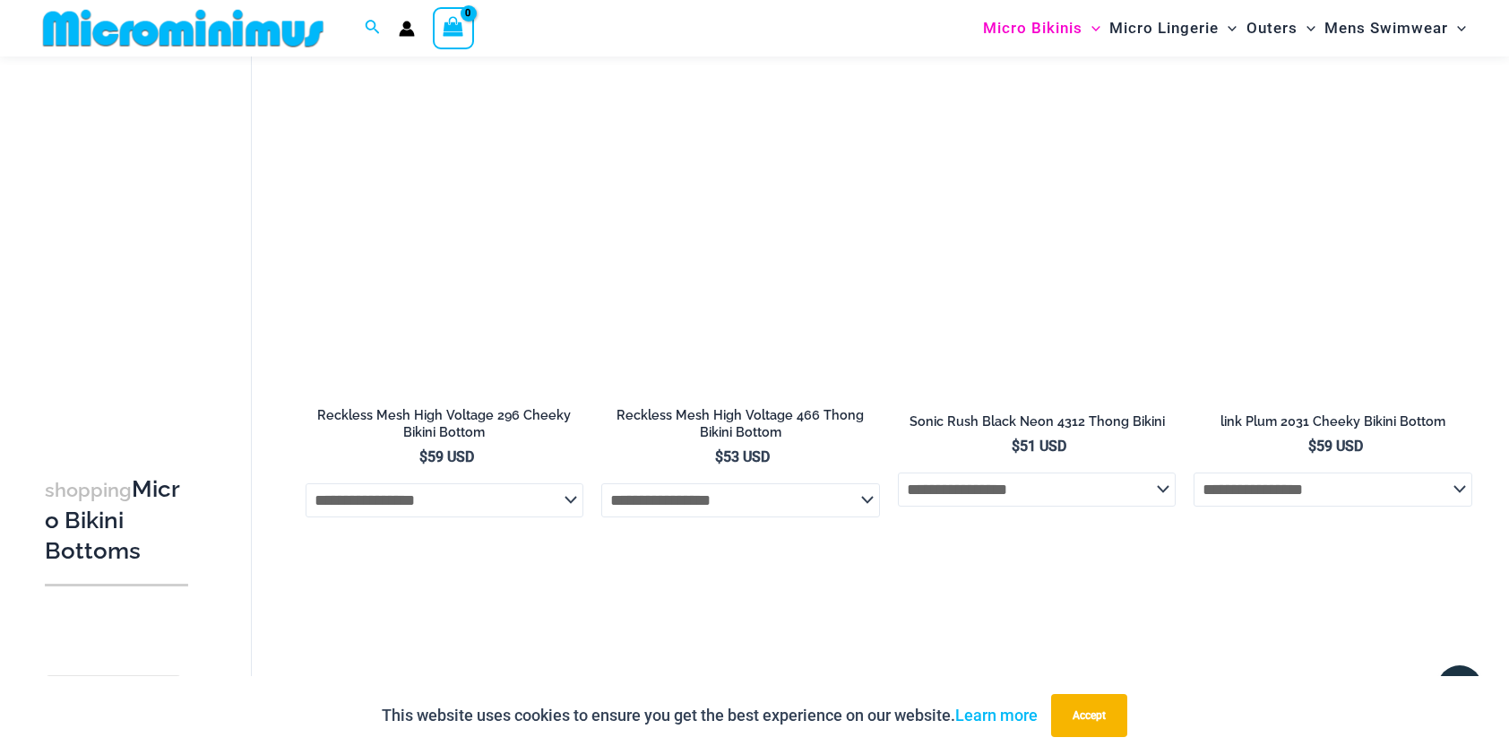
scroll to position [4658, 0]
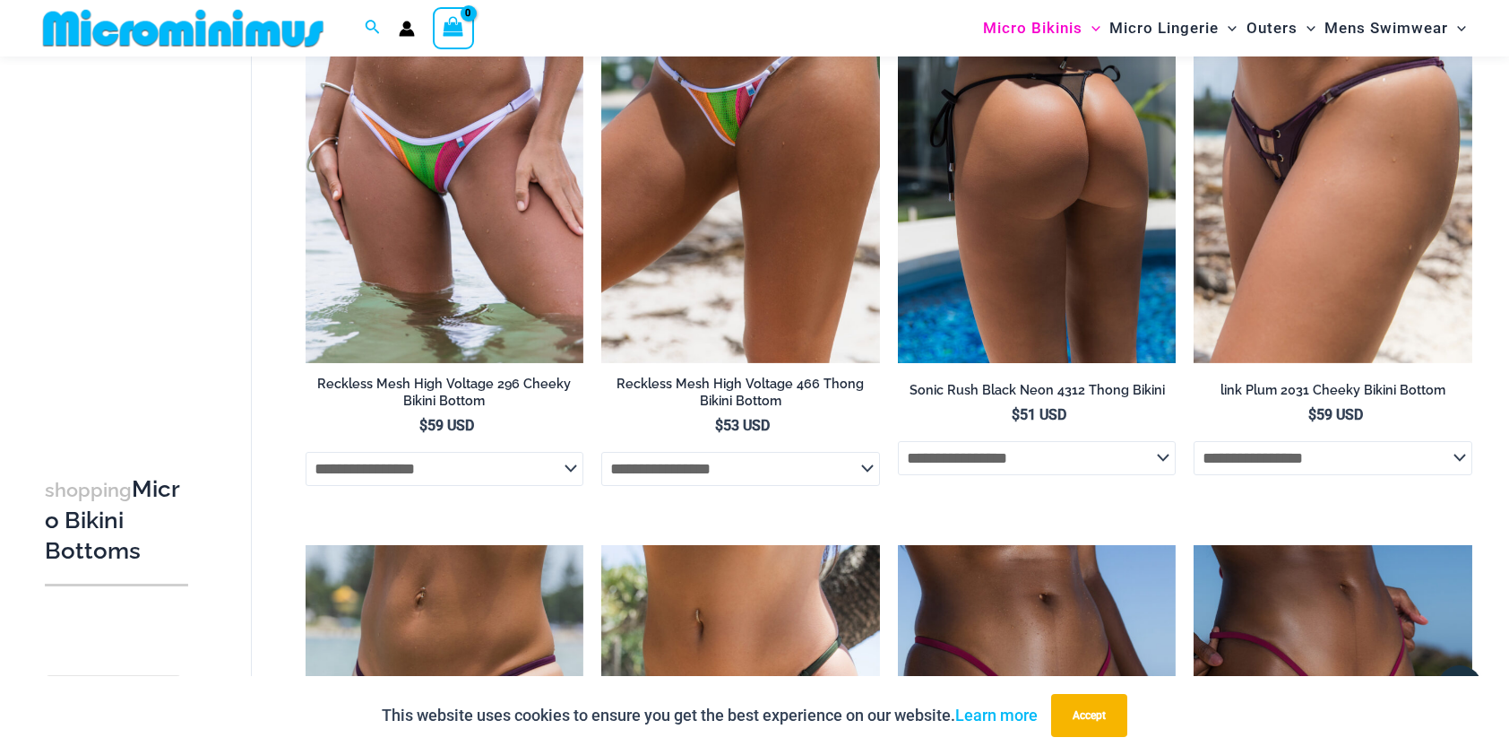
click at [997, 136] on img at bounding box center [1037, 154] width 279 height 418
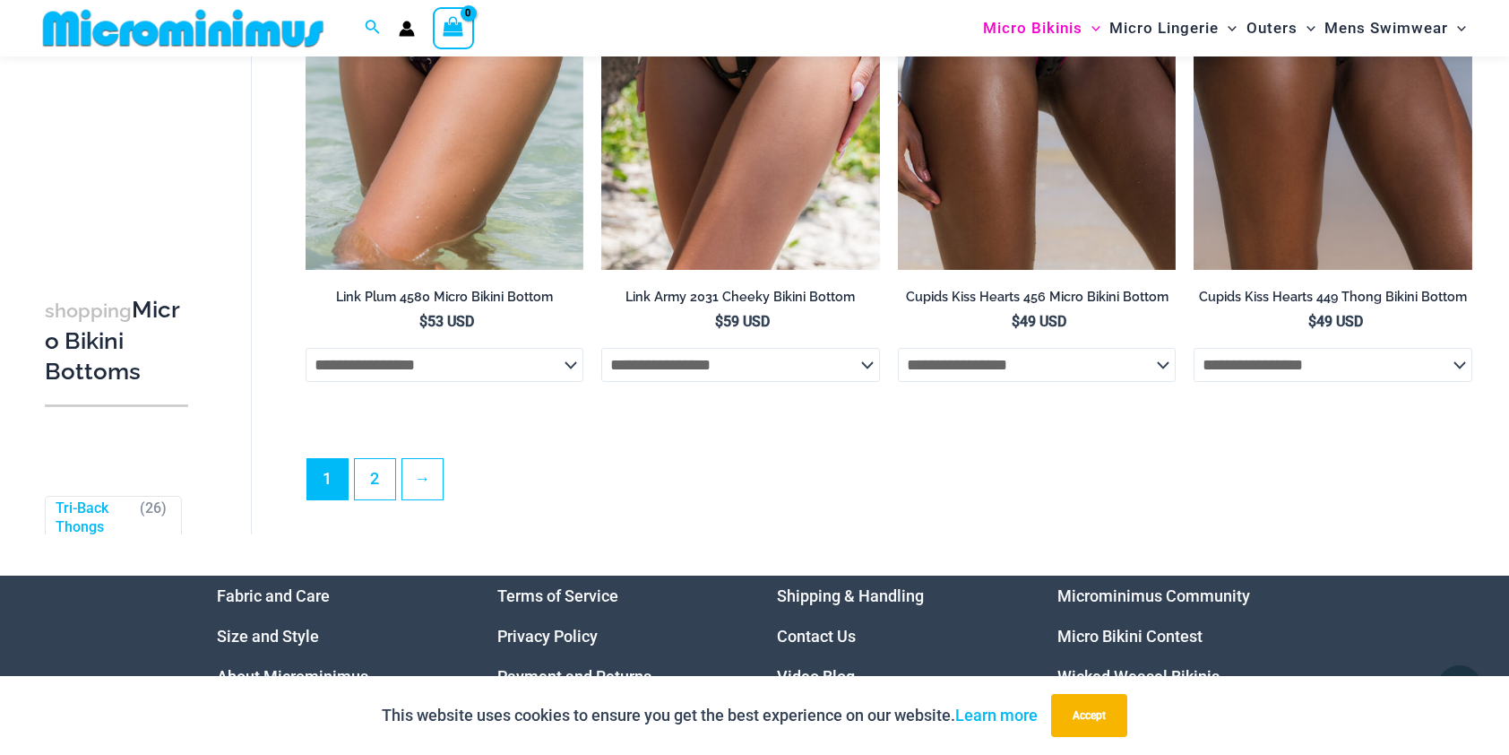
scroll to position [5597, 0]
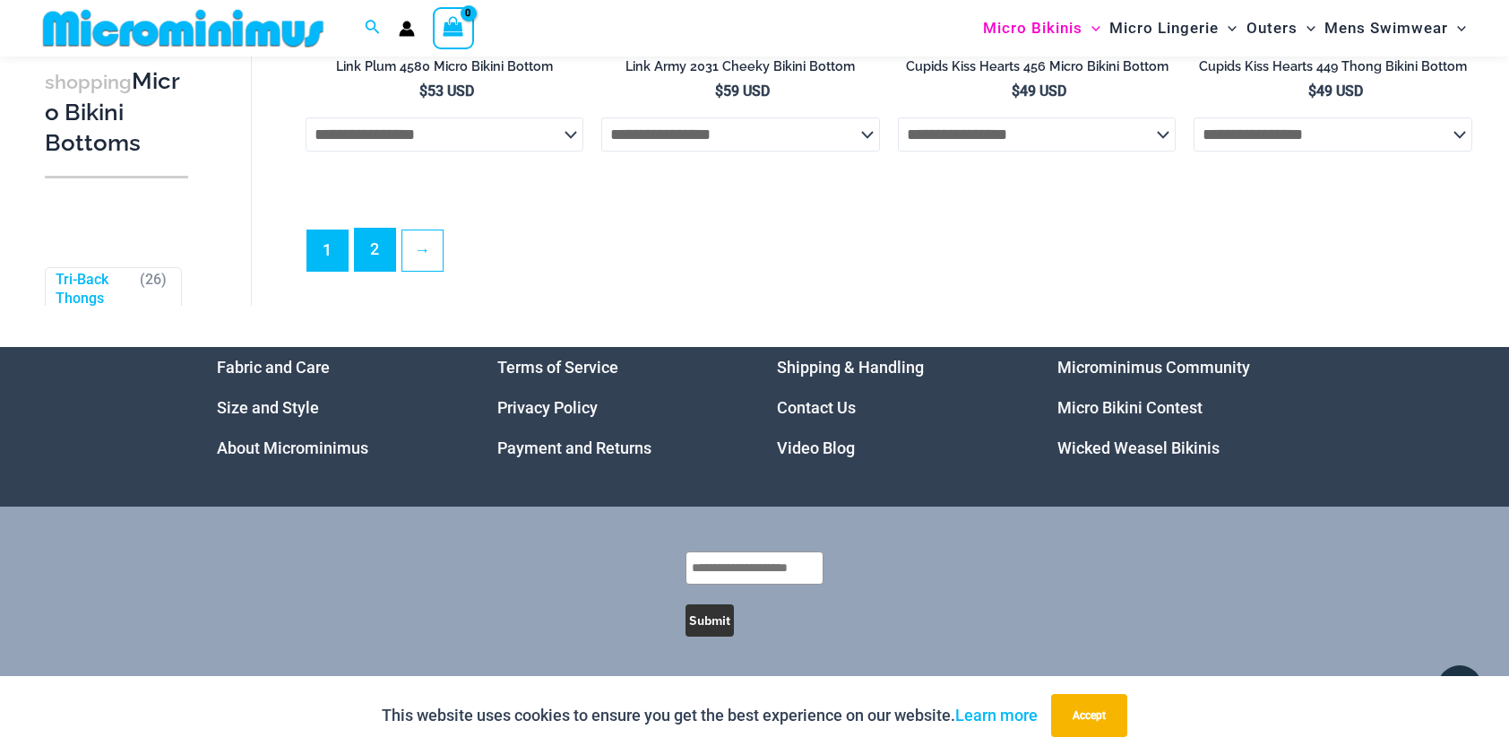
click at [365, 249] on link "2" at bounding box center [375, 250] width 40 height 42
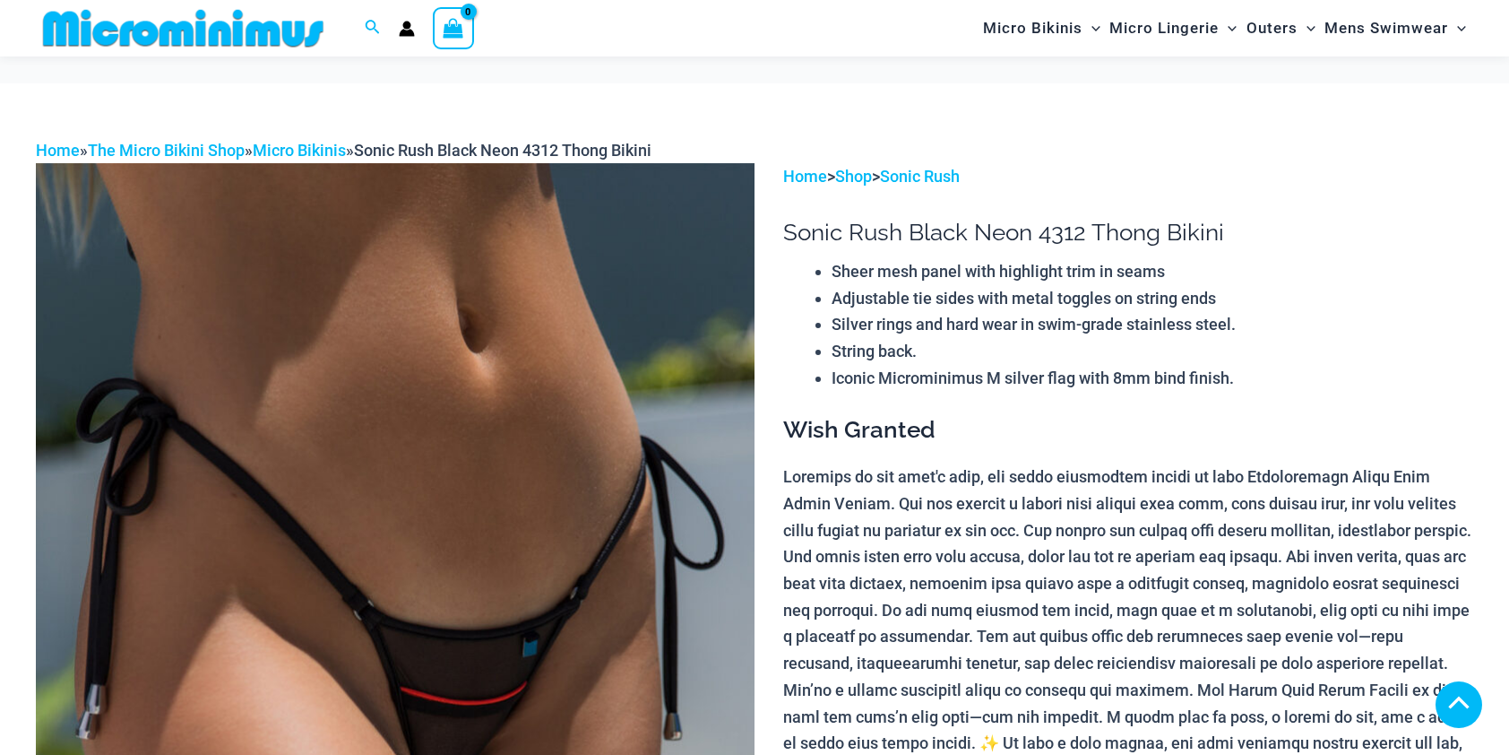
click at [524, 298] on img at bounding box center [395, 702] width 719 height 1078
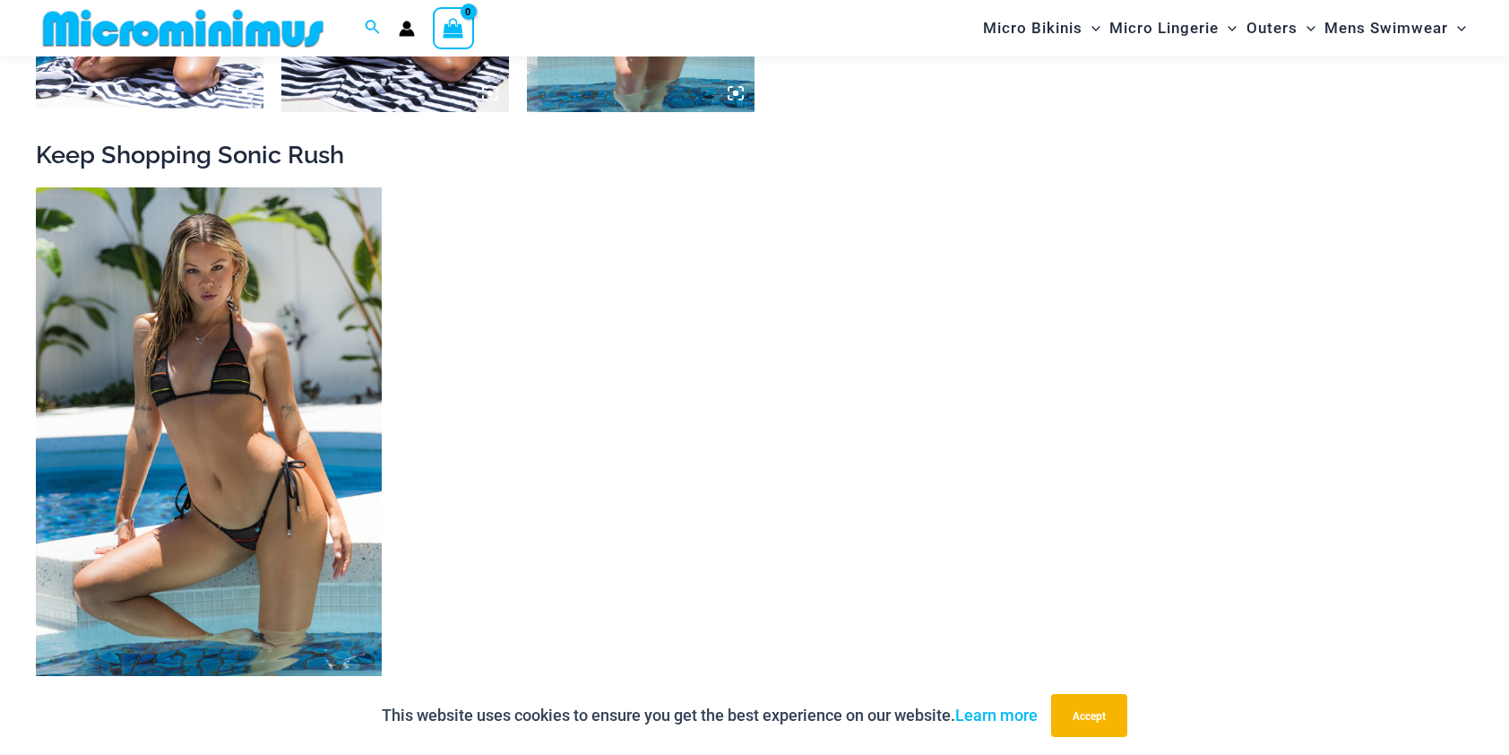
scroll to position [1878, 0]
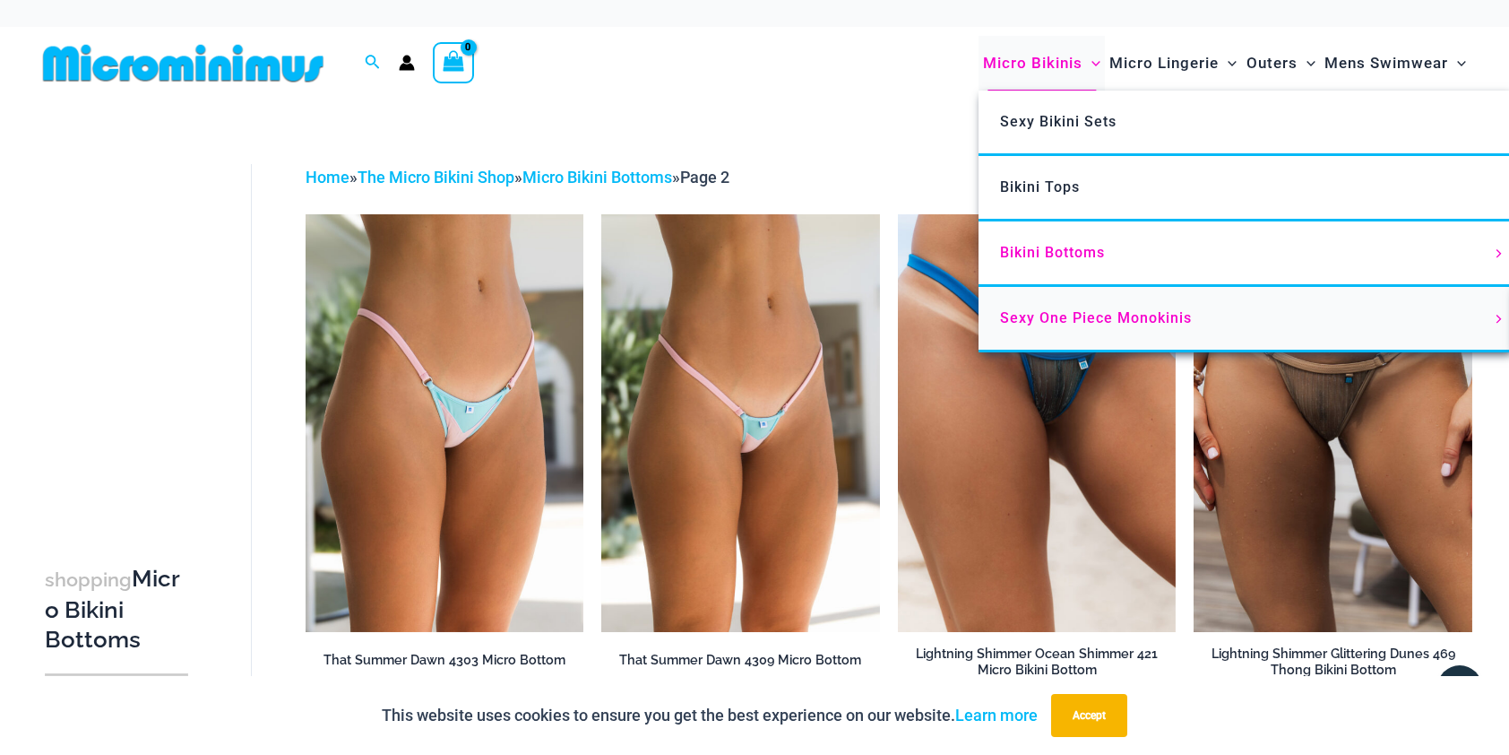
click at [1033, 322] on span "Sexy One Piece Monokinis" at bounding box center [1096, 317] width 192 height 17
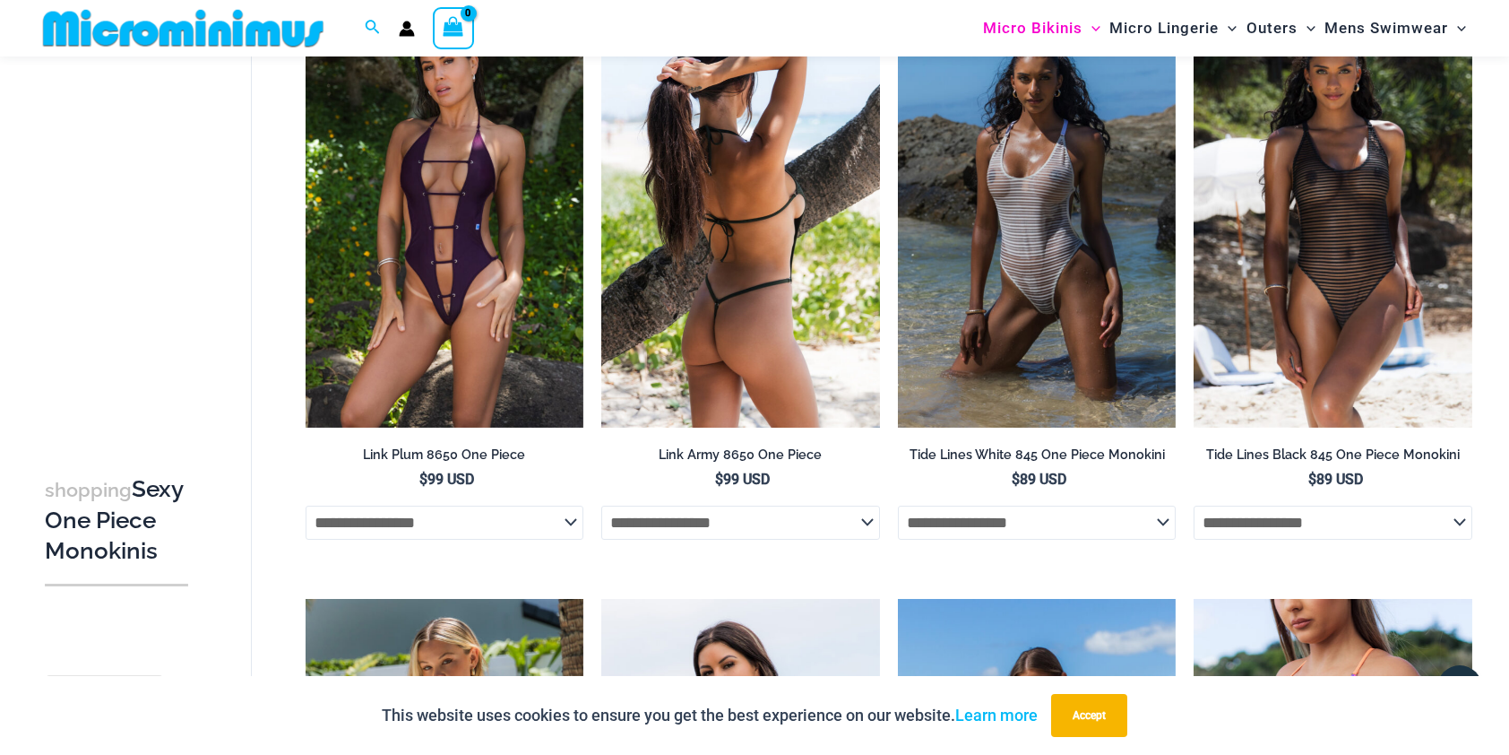
scroll to position [2314, 0]
